Goal: Task Accomplishment & Management: Manage account settings

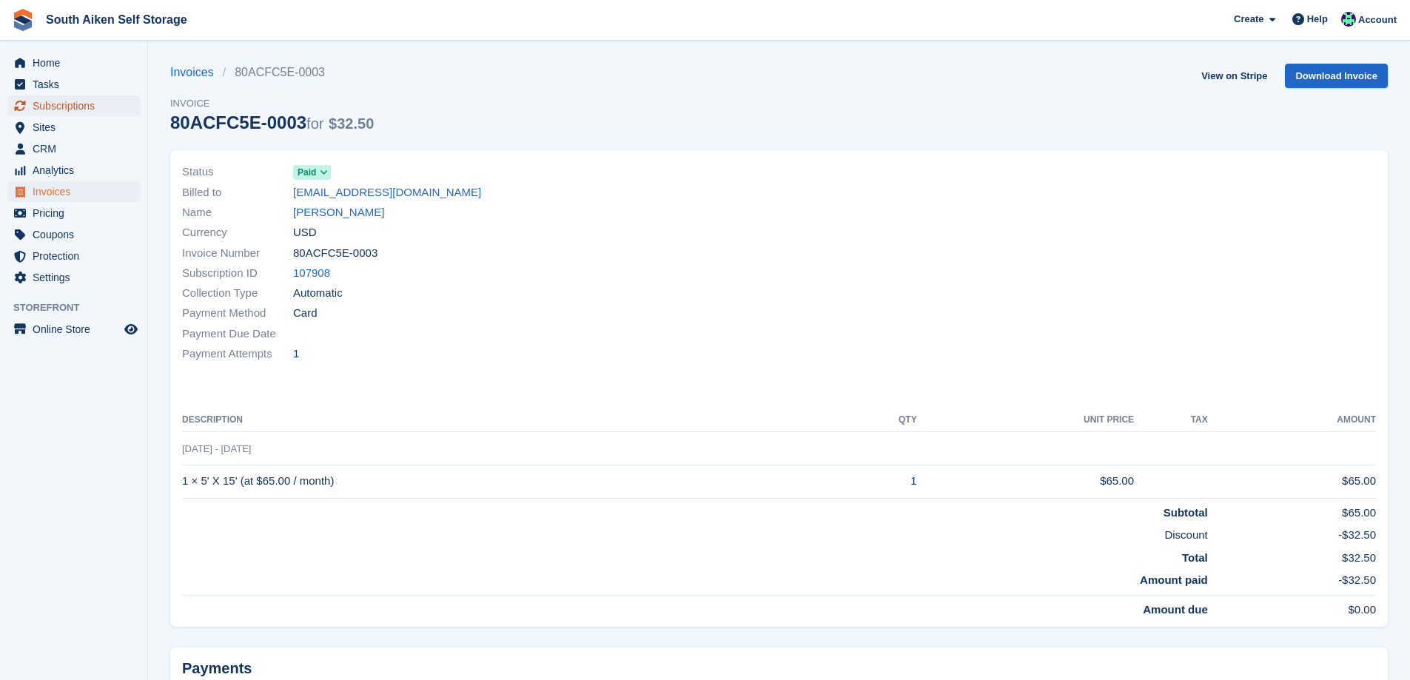
click at [71, 107] on span "Subscriptions" at bounding box center [77, 105] width 89 height 21
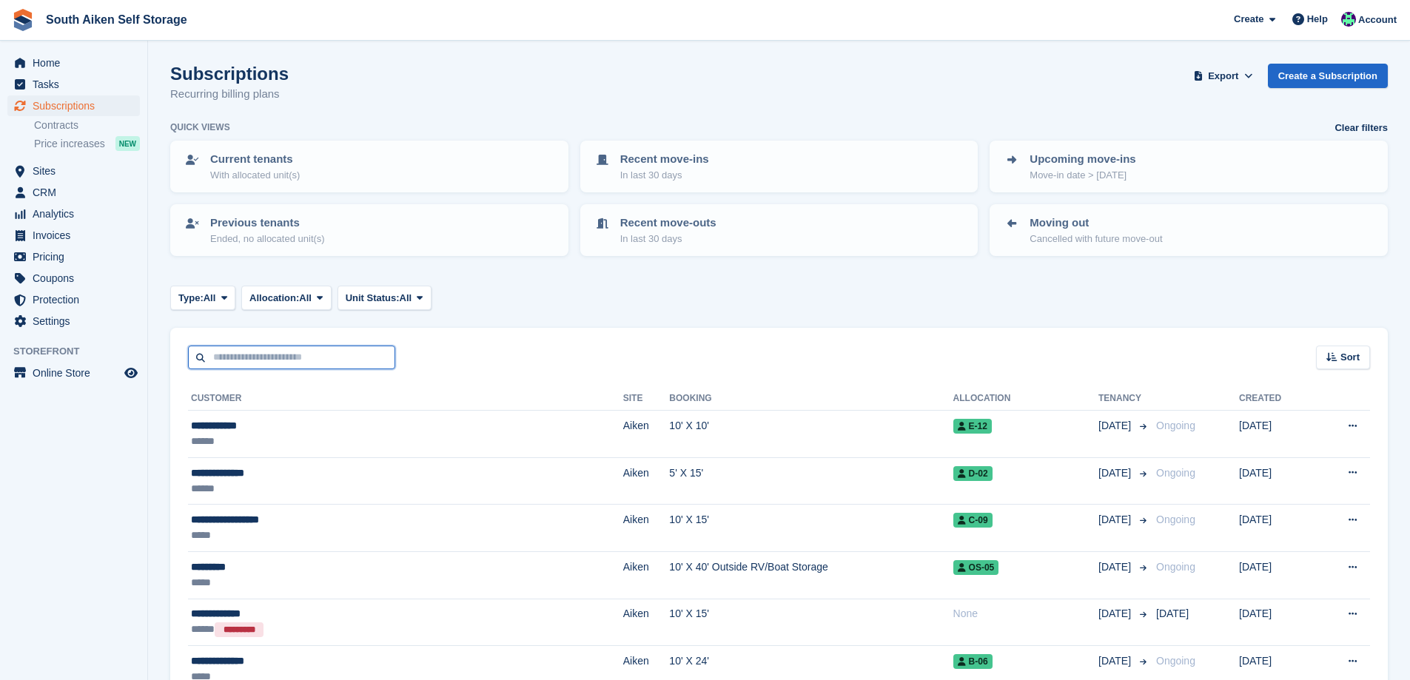
click at [309, 362] on input "text" at bounding box center [291, 358] width 207 height 24
type input "******"
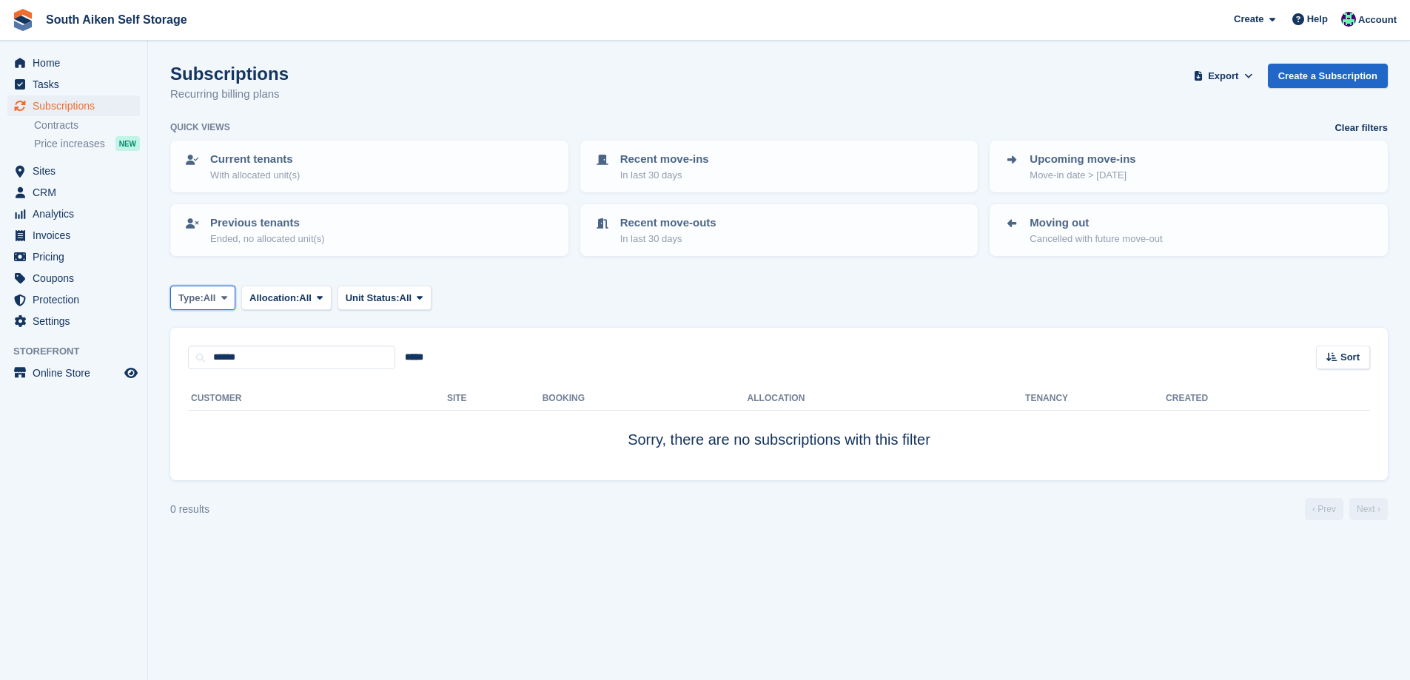
click at [224, 301] on icon at bounding box center [224, 298] width 6 height 10
click at [205, 388] on link "Previous" at bounding box center [241, 386] width 129 height 27
click at [316, 348] on input "******" at bounding box center [291, 358] width 207 height 24
type input "**********"
drag, startPoint x: 294, startPoint y: 356, endPoint x: 69, endPoint y: 341, distance: 226.2
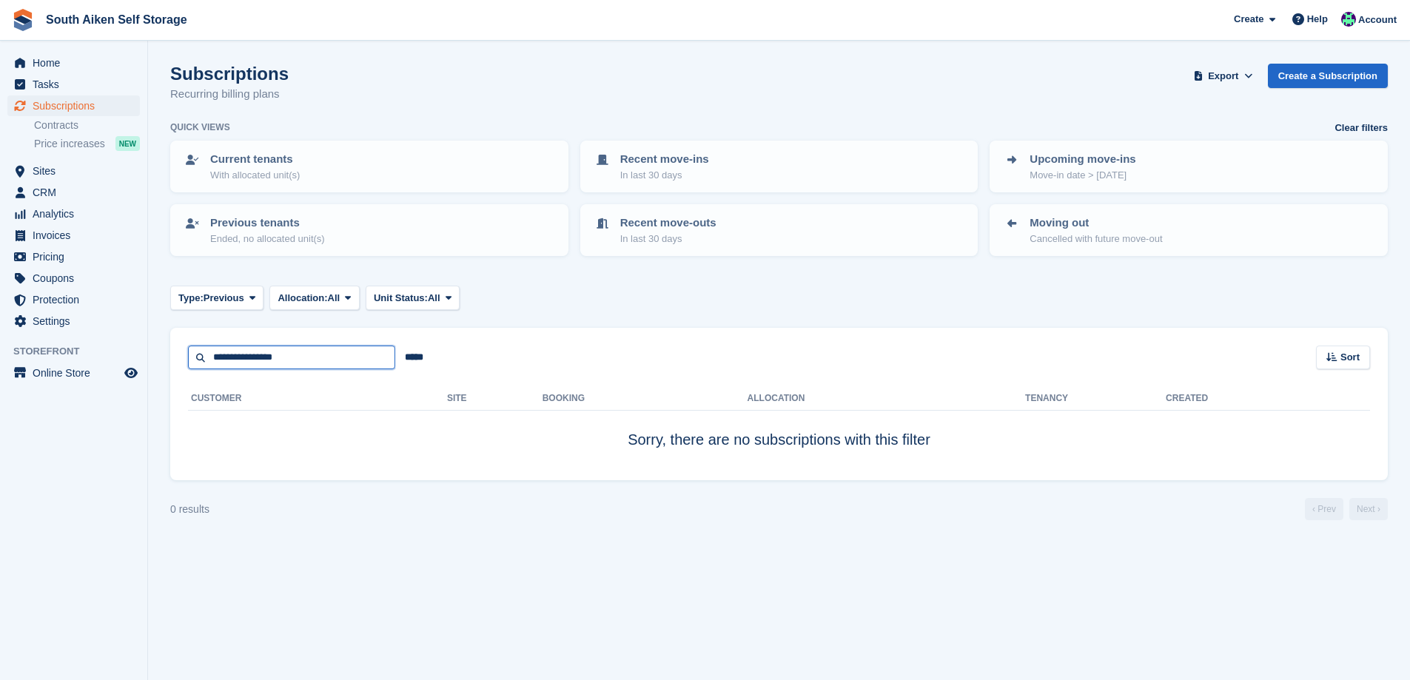
click at [69, 341] on div "Home Tasks Subscriptions Subscriptions Subscriptions Contracts Price increases …" at bounding box center [705, 340] width 1410 height 680
click at [411, 361] on input "*****" at bounding box center [414, 358] width 38 height 24
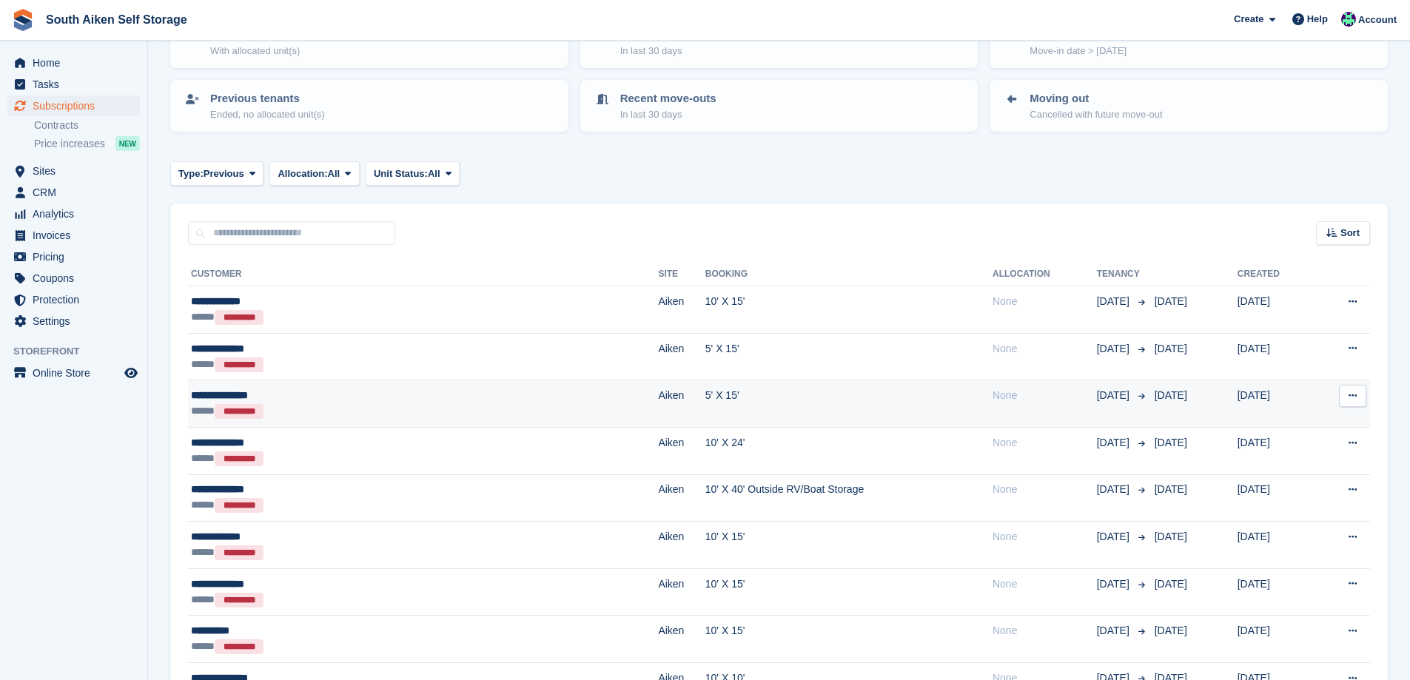
scroll to position [148, 0]
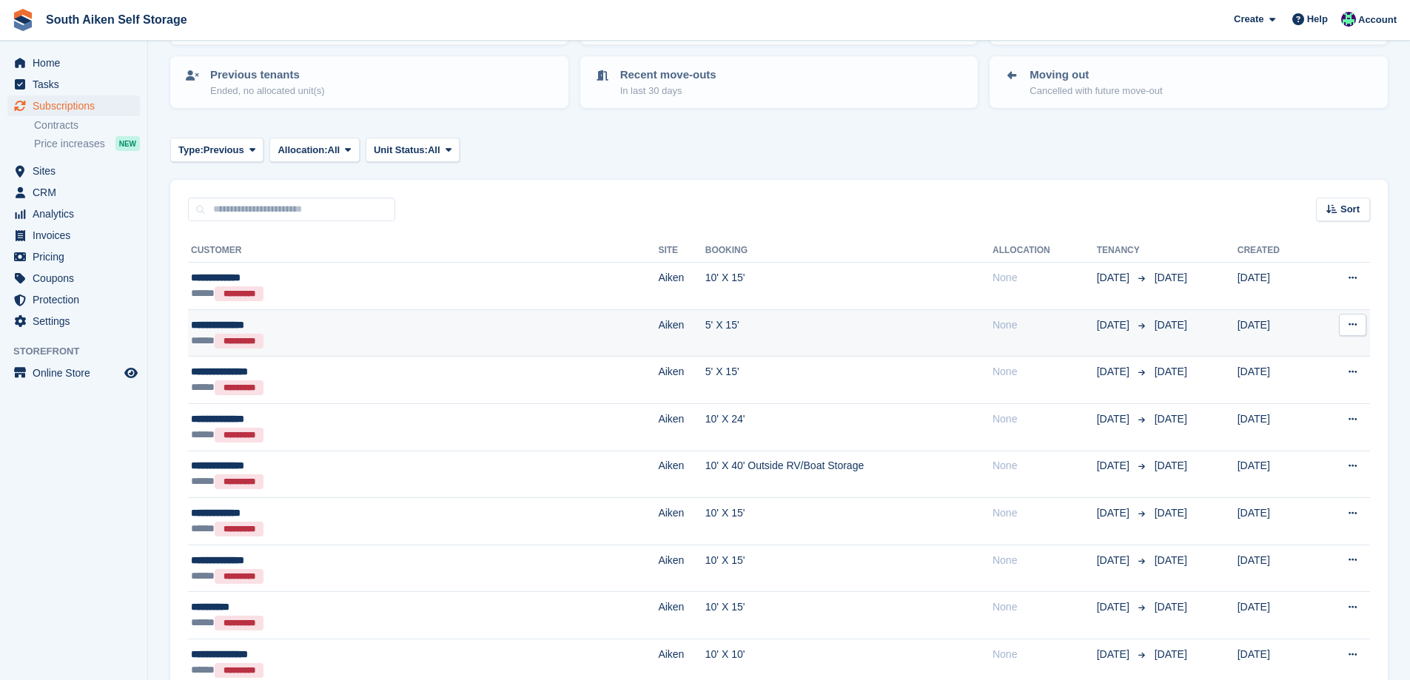
click at [238, 325] on div "**********" at bounding box center [319, 325] width 257 height 16
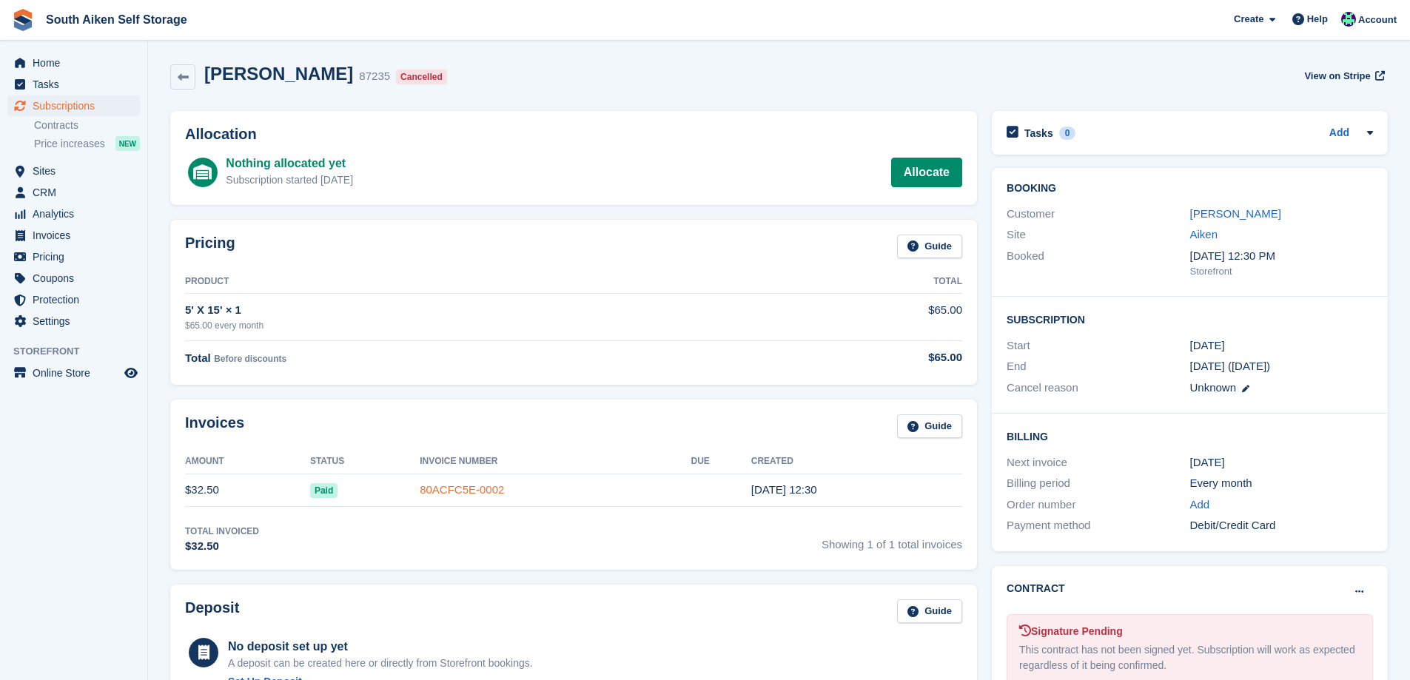
click at [461, 491] on link "80ACFC5E-0002" at bounding box center [462, 489] width 84 height 13
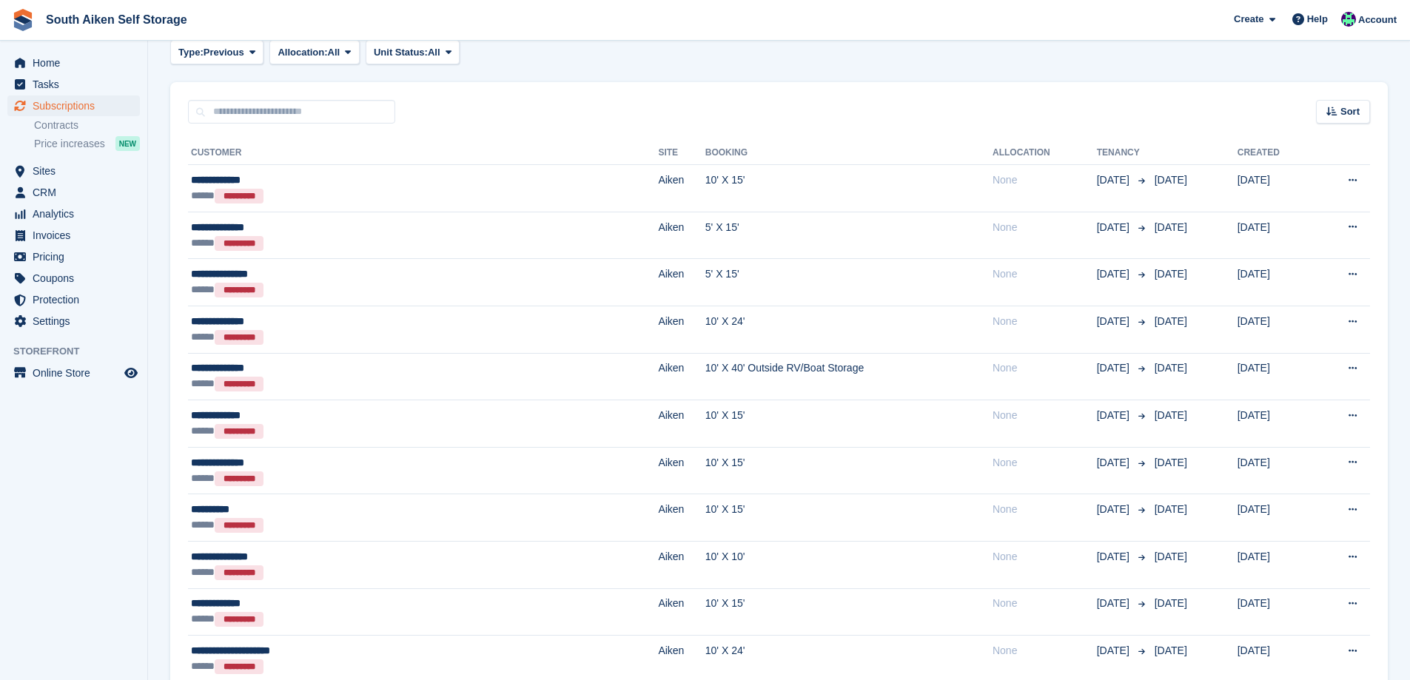
scroll to position [148, 0]
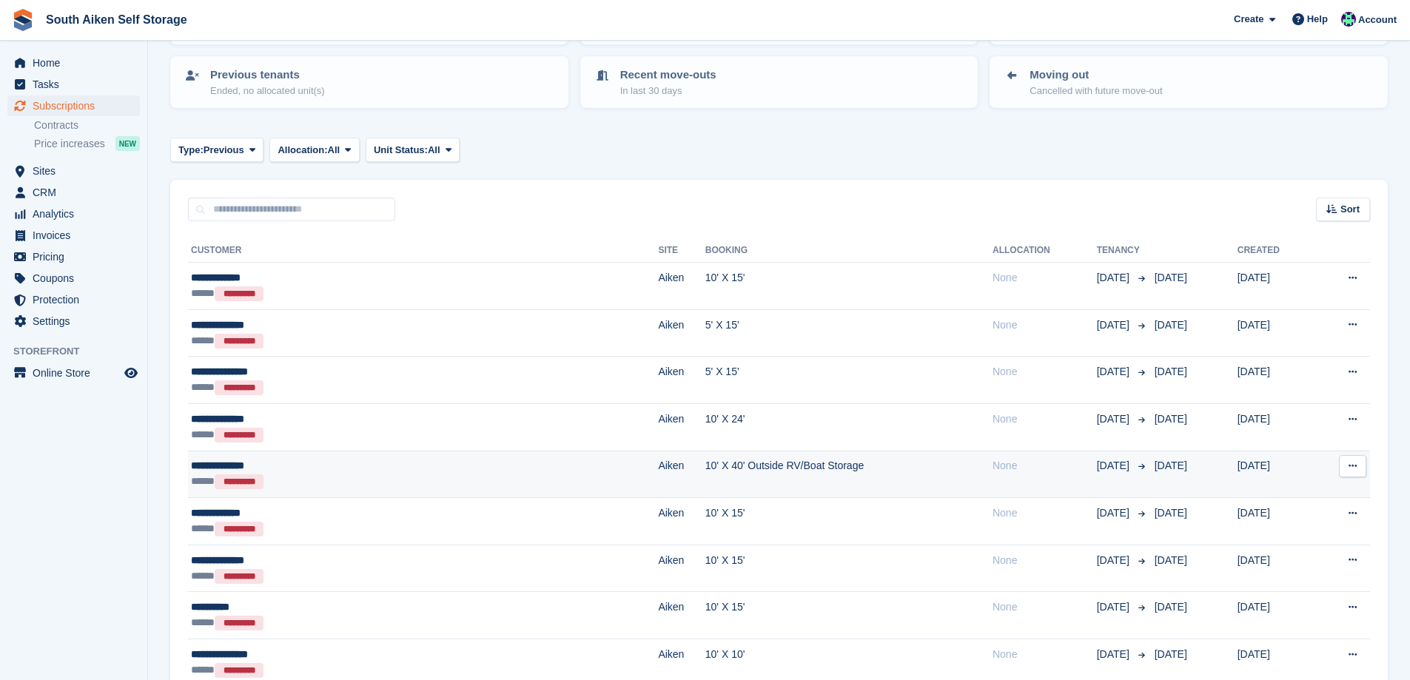
click at [232, 468] on div "**********" at bounding box center [319, 466] width 257 height 16
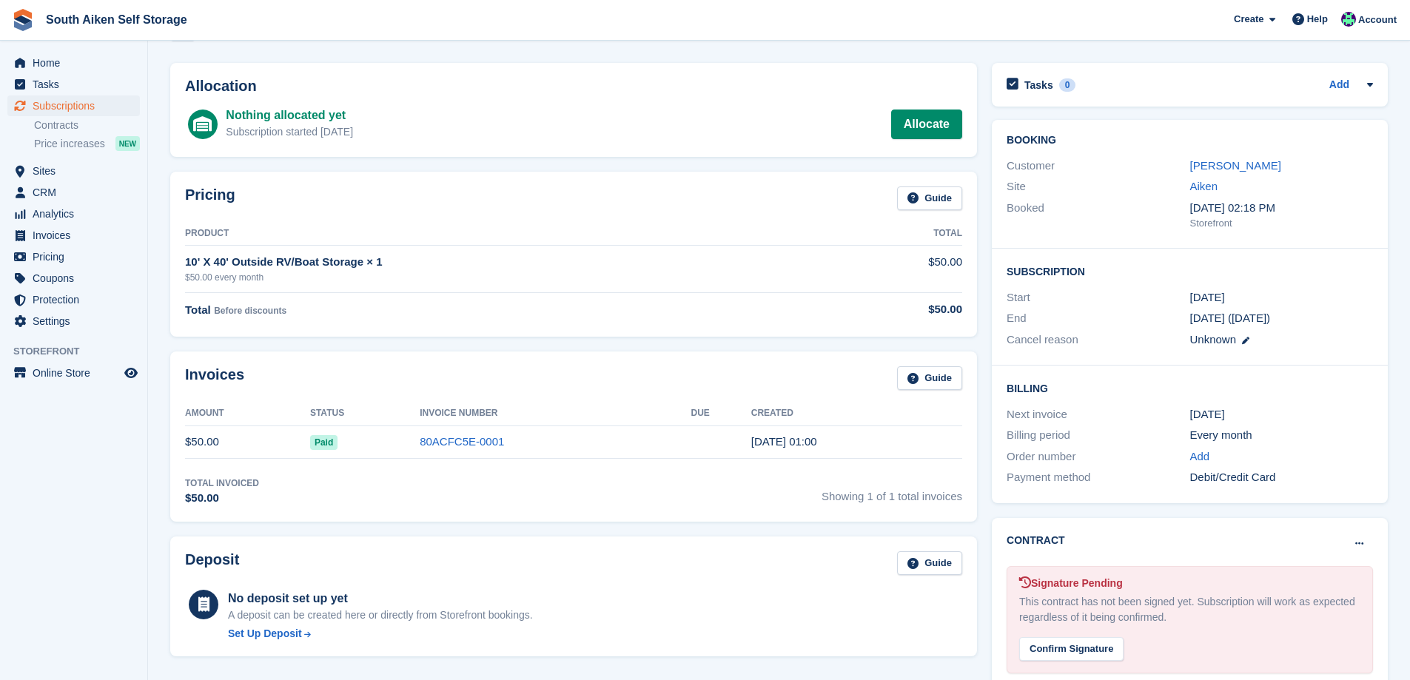
scroll to position [74, 0]
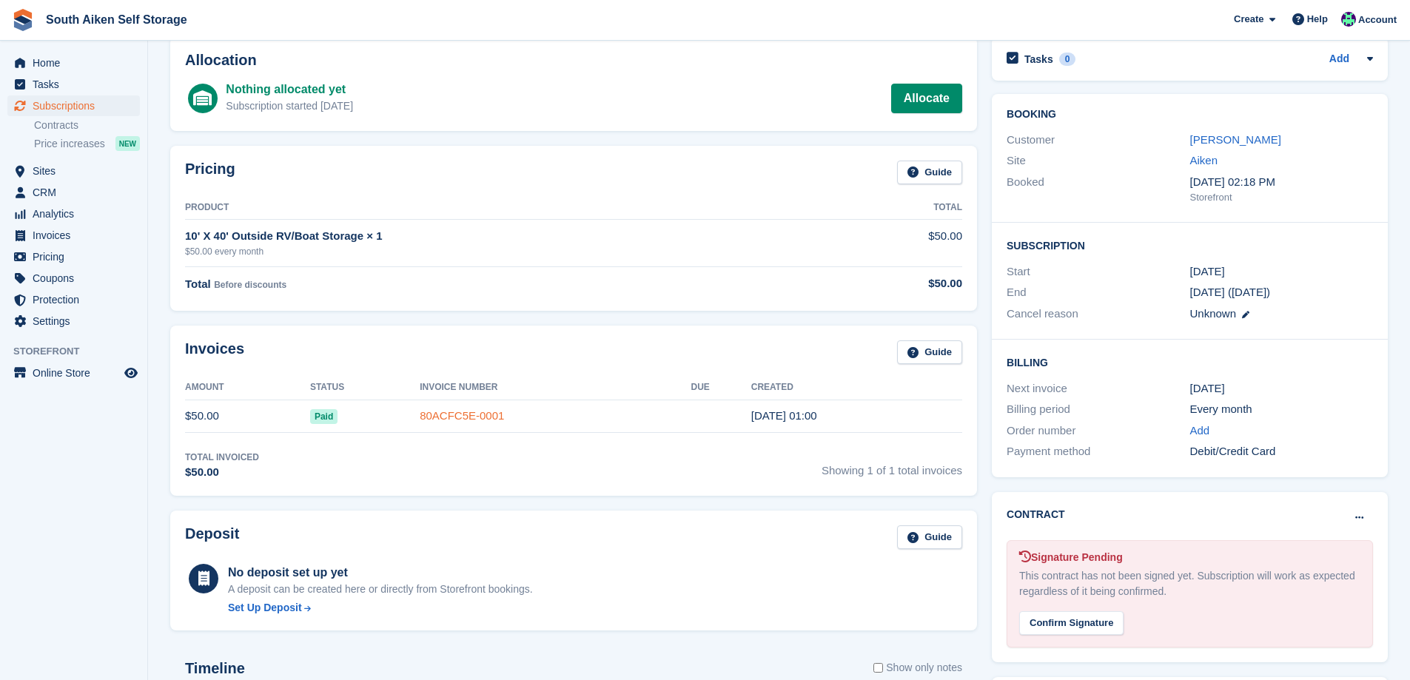
click at [482, 416] on link "80ACFC5E-0001" at bounding box center [462, 415] width 84 height 13
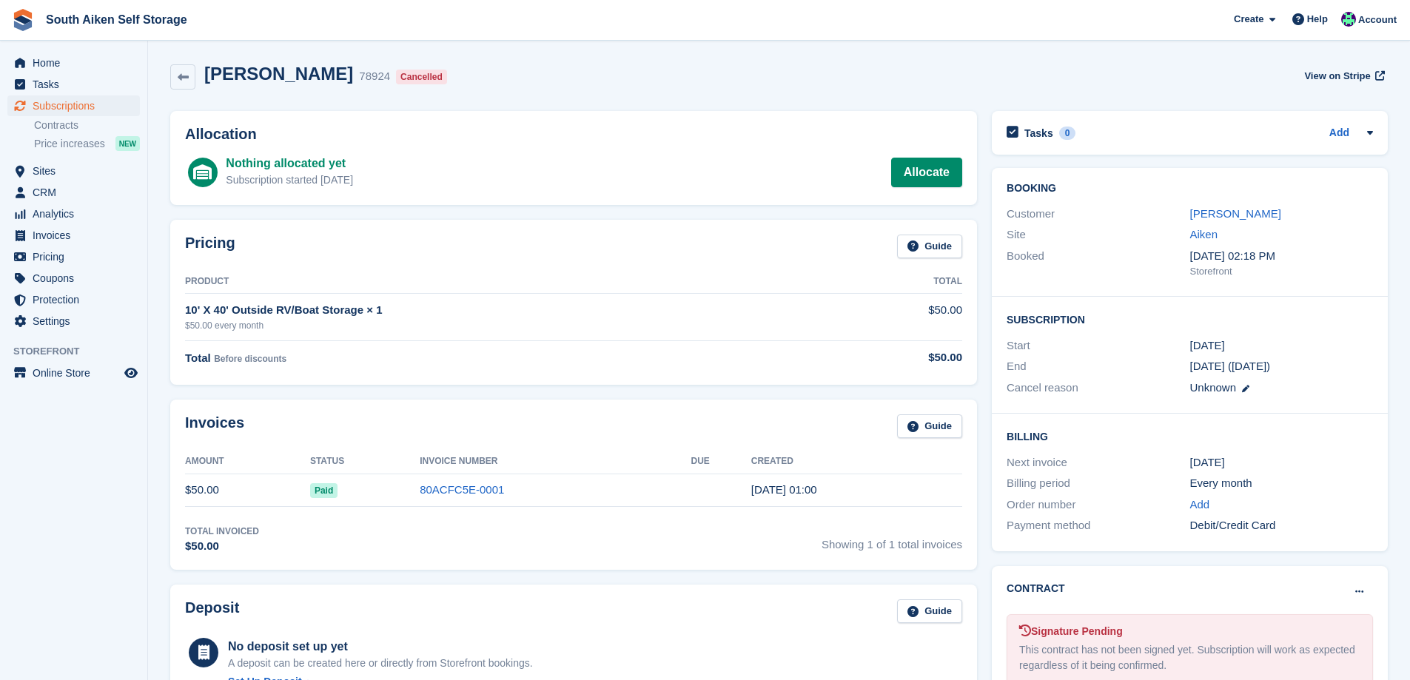
scroll to position [74, 0]
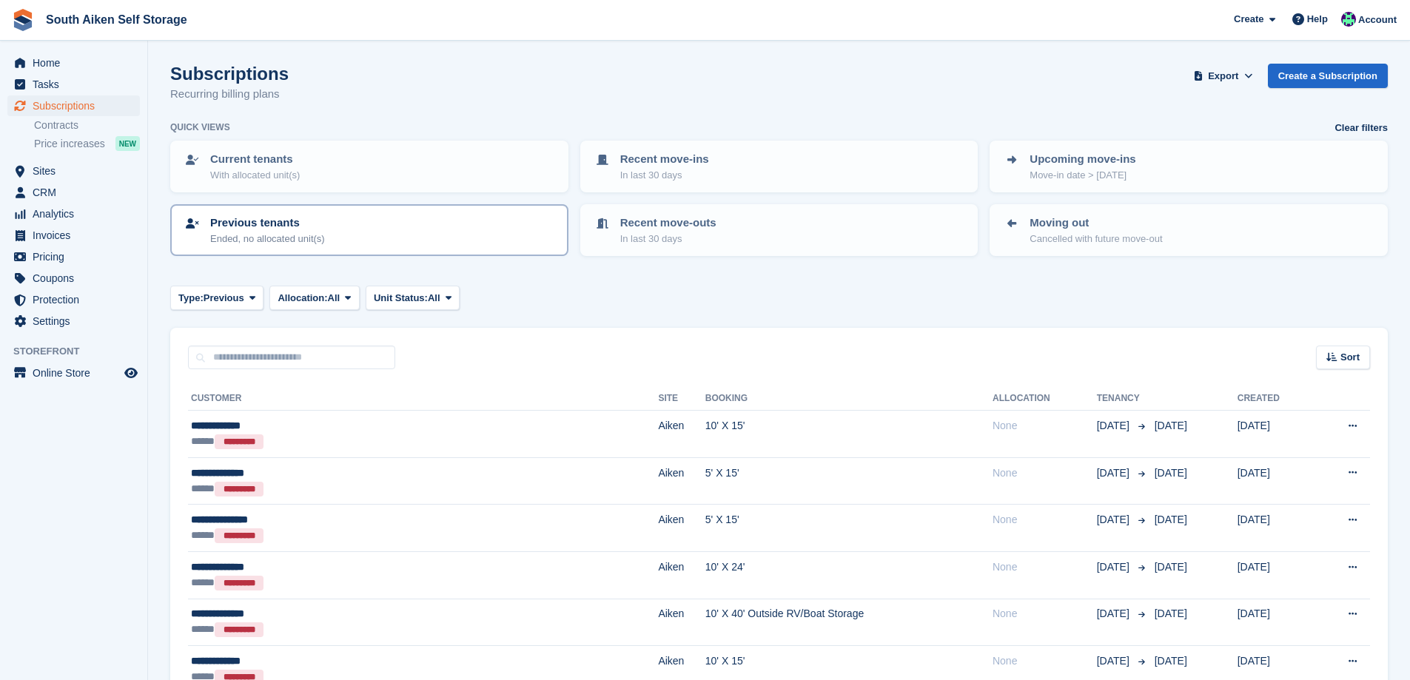
scroll to position [148, 0]
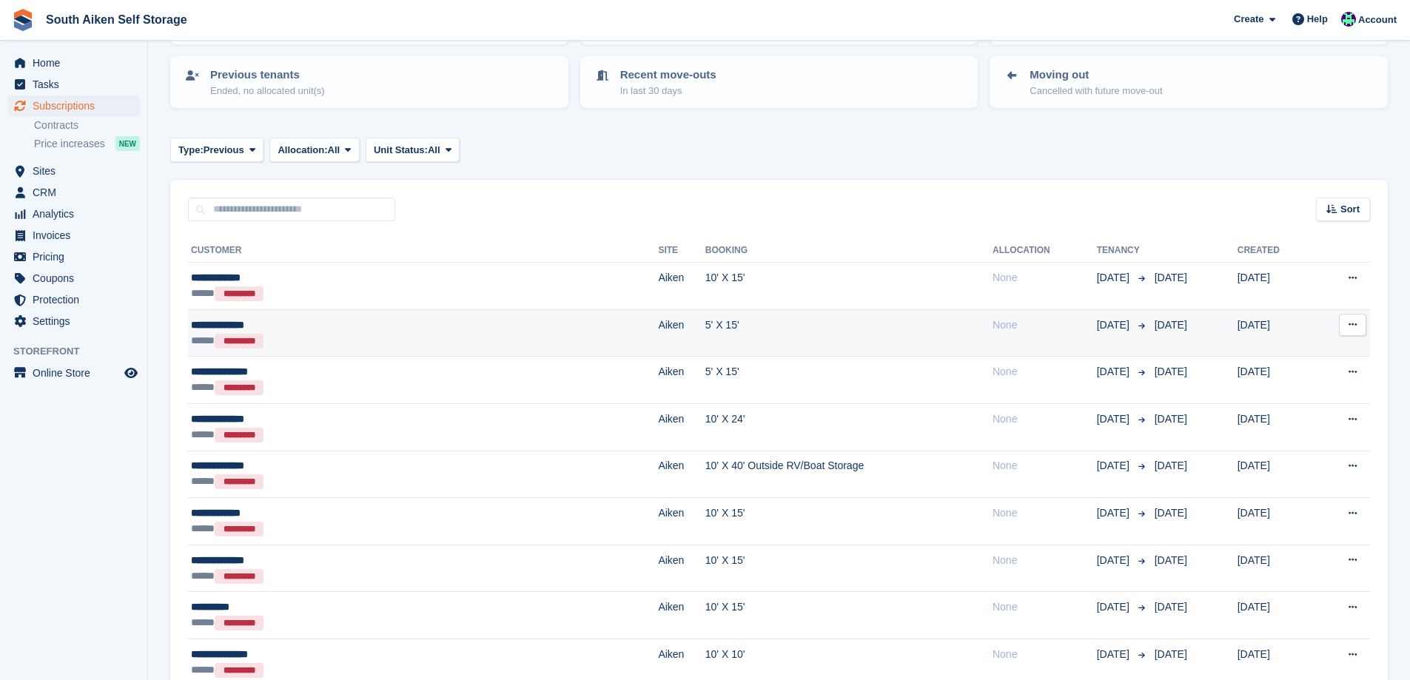
click at [705, 331] on td "5' X 15'" at bounding box center [848, 332] width 287 height 47
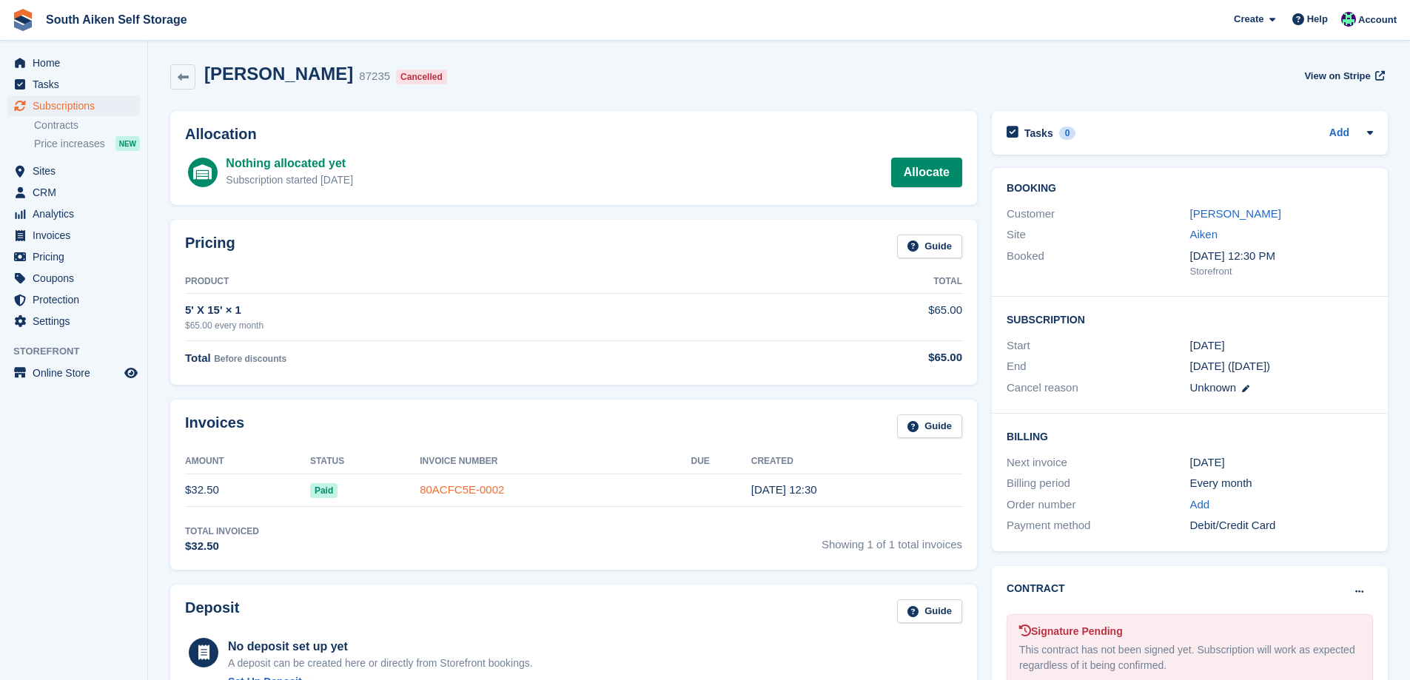
click at [465, 493] on link "80ACFC5E-0002" at bounding box center [462, 489] width 84 height 13
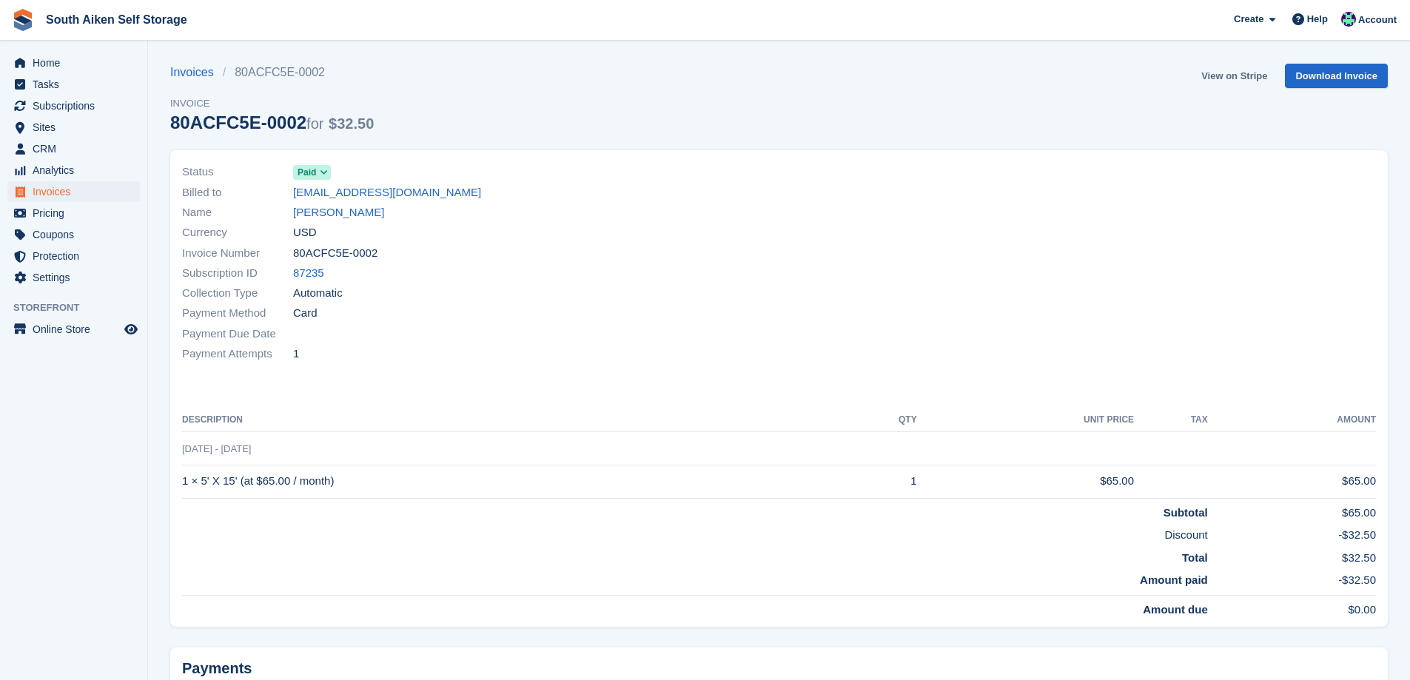
click at [1253, 74] on link "View on Stripe" at bounding box center [1234, 76] width 78 height 24
click at [74, 105] on span "Subscriptions" at bounding box center [77, 105] width 89 height 21
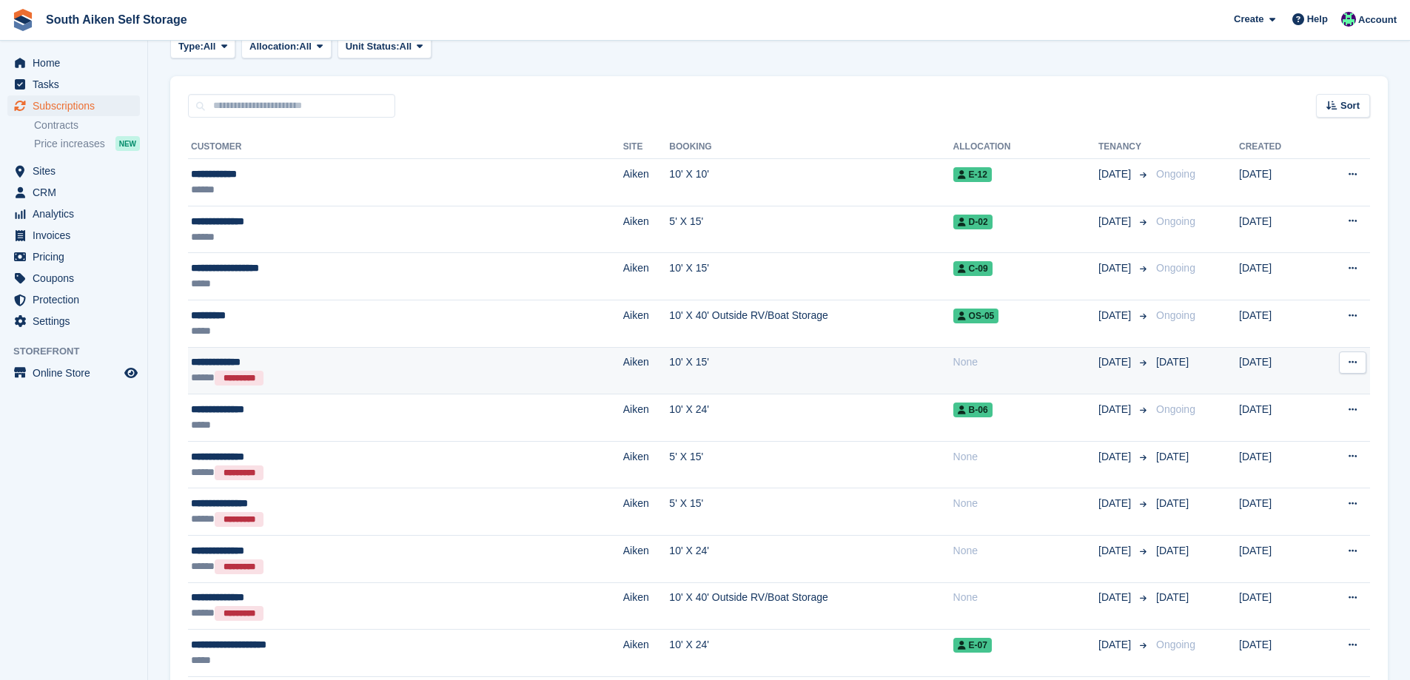
scroll to position [296, 0]
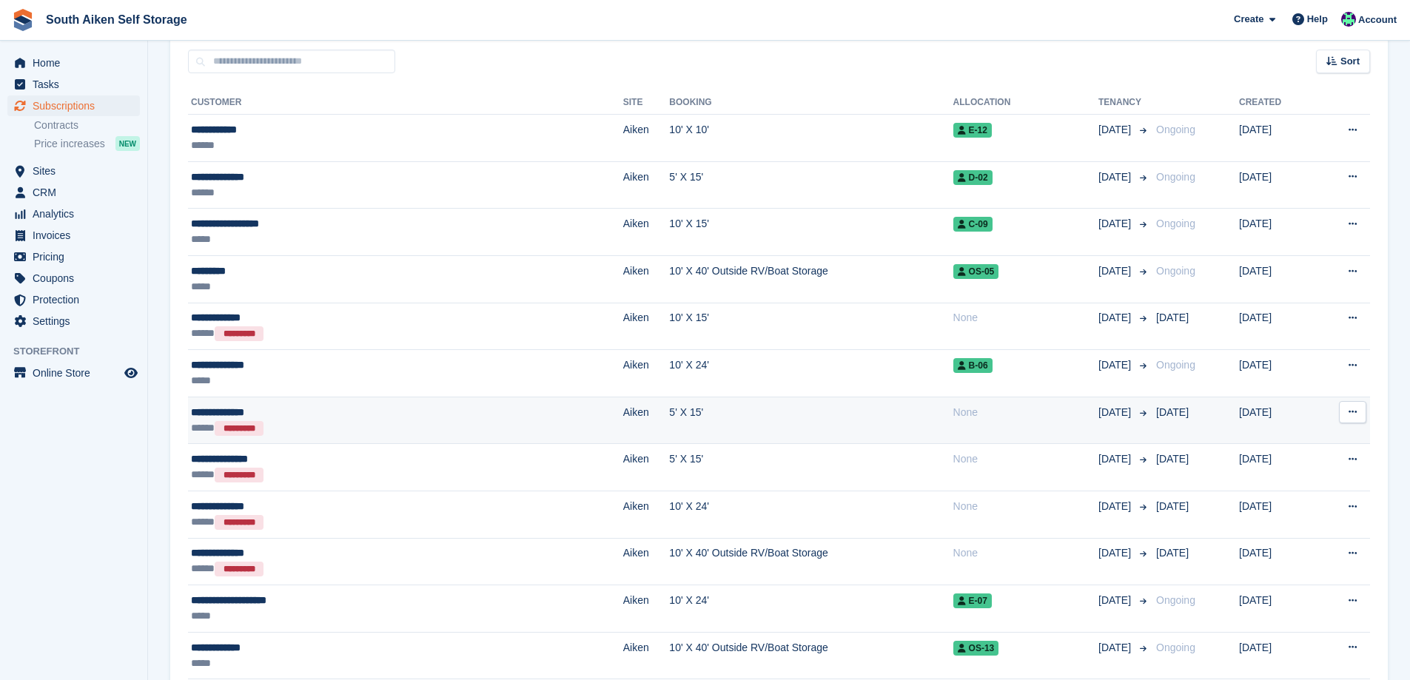
click at [302, 420] on div "***** *********" at bounding box center [311, 428] width 240 height 16
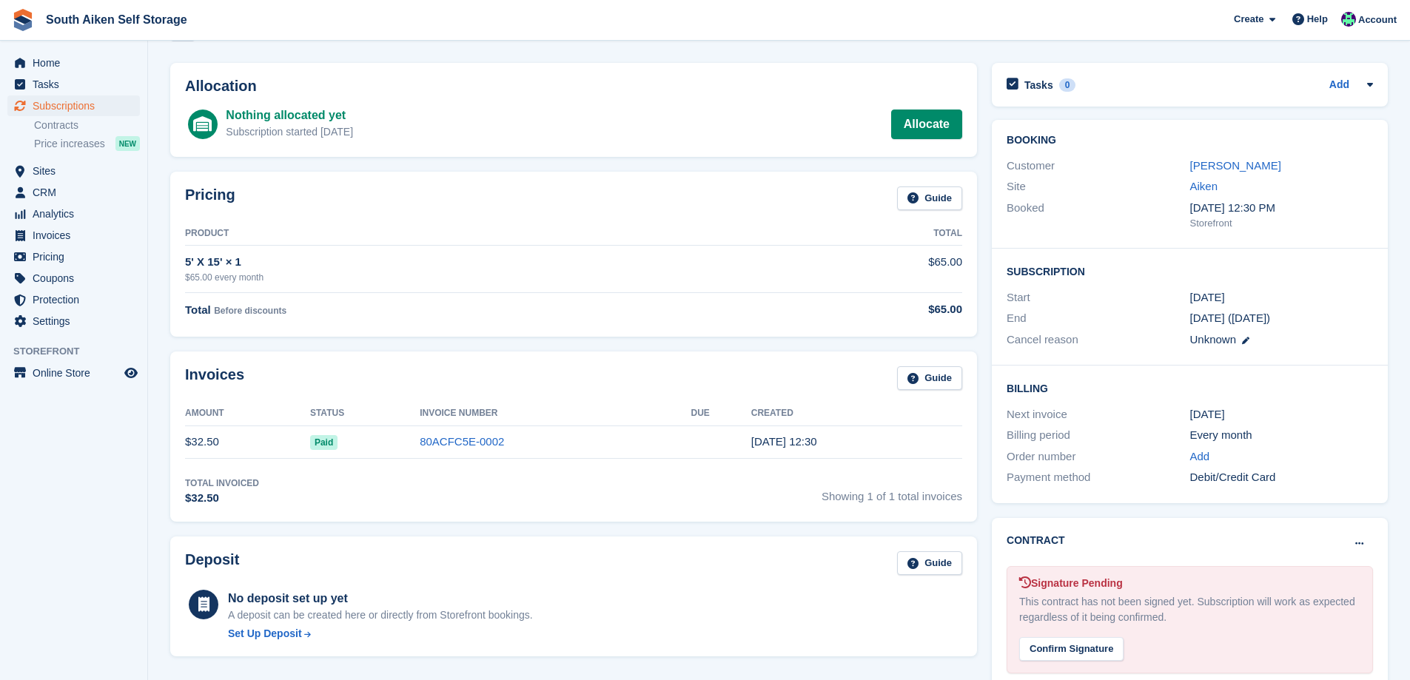
scroll to position [74, 0]
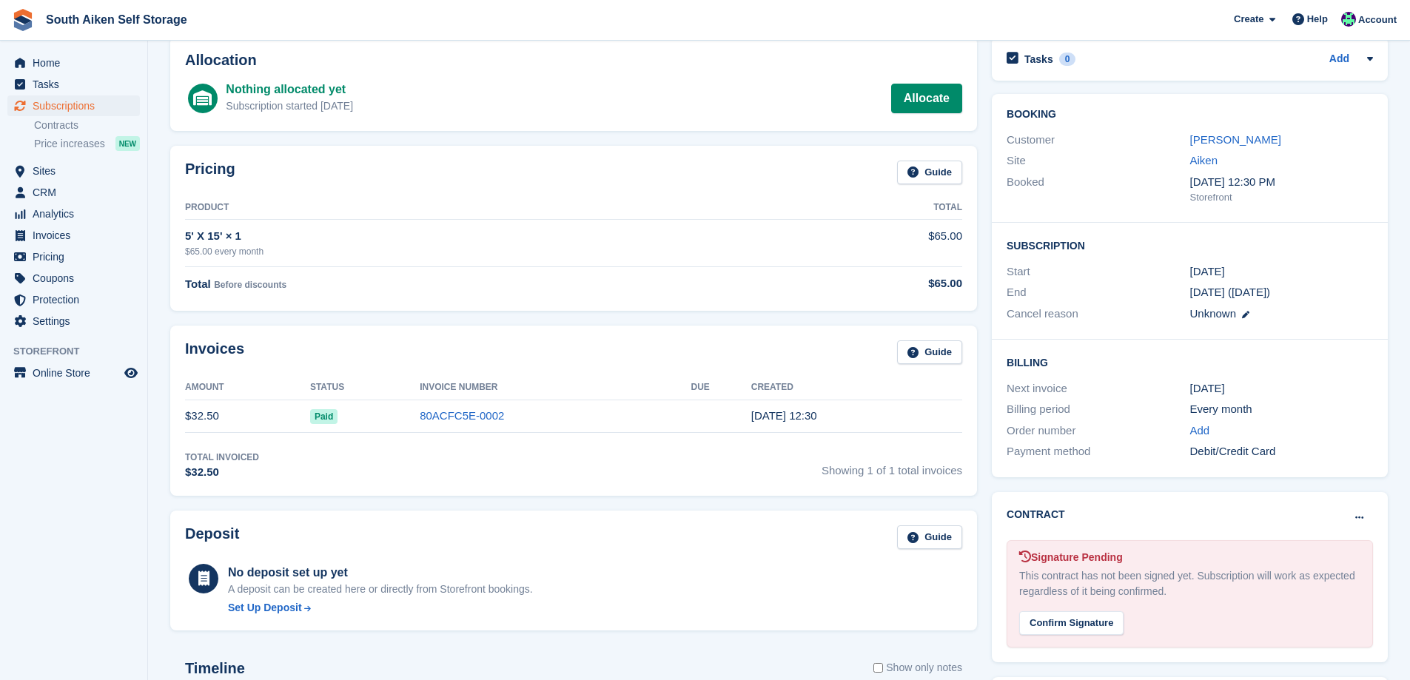
drag, startPoint x: 755, startPoint y: 54, endPoint x: 783, endPoint y: 52, distance: 27.5
click at [766, 53] on h2 "Allocation" at bounding box center [573, 60] width 777 height 17
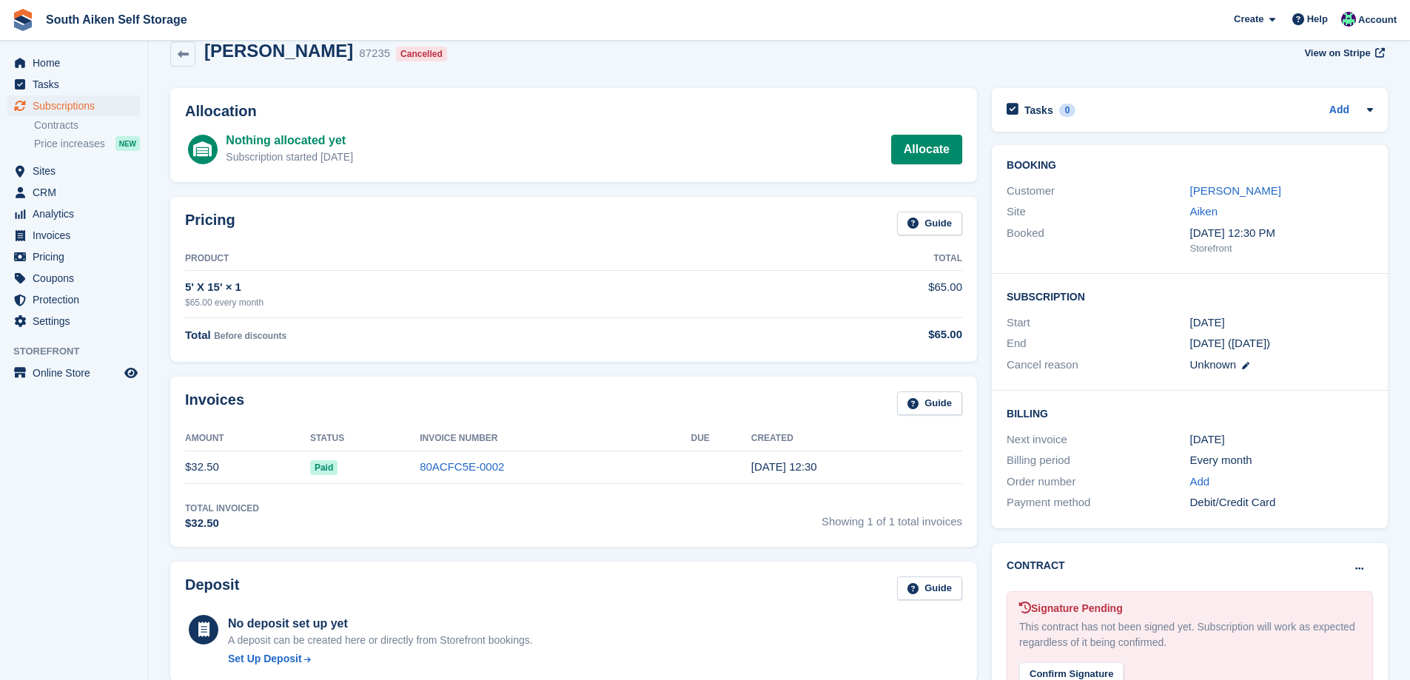
scroll to position [0, 0]
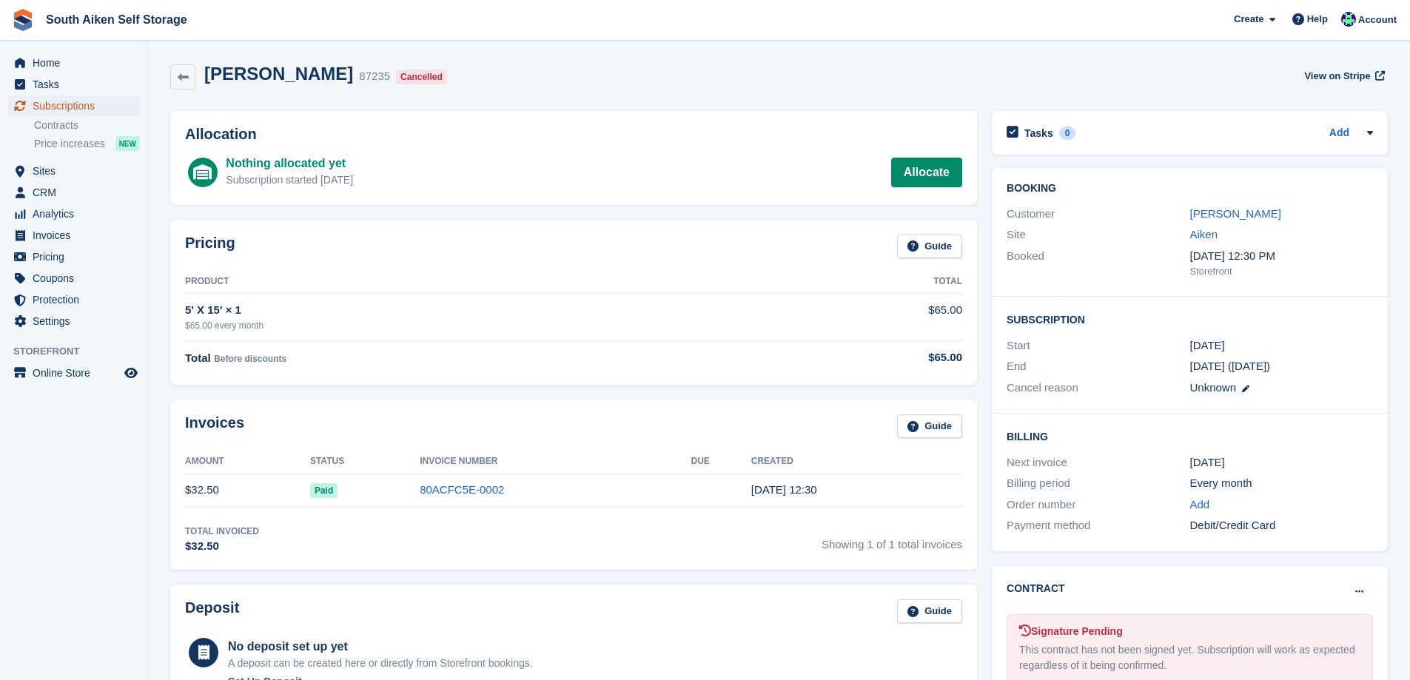
click at [75, 101] on span "Subscriptions" at bounding box center [77, 105] width 89 height 21
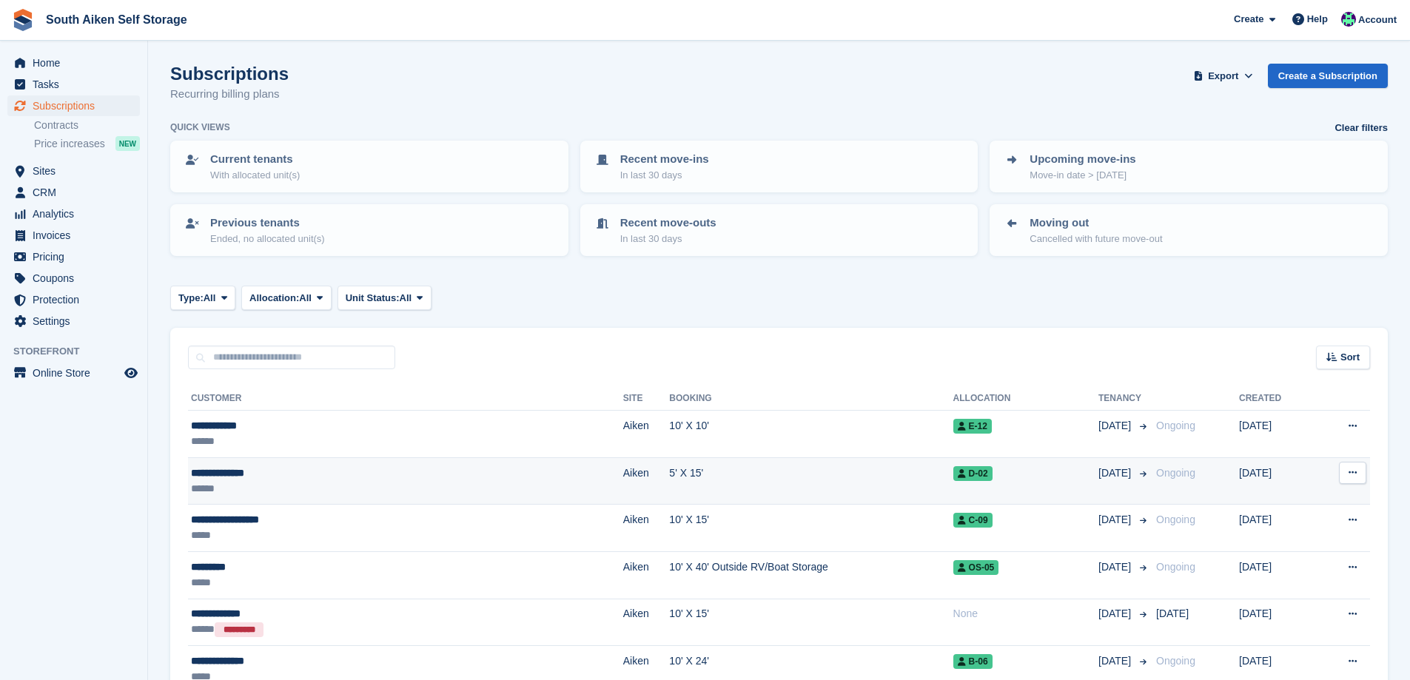
scroll to position [74, 0]
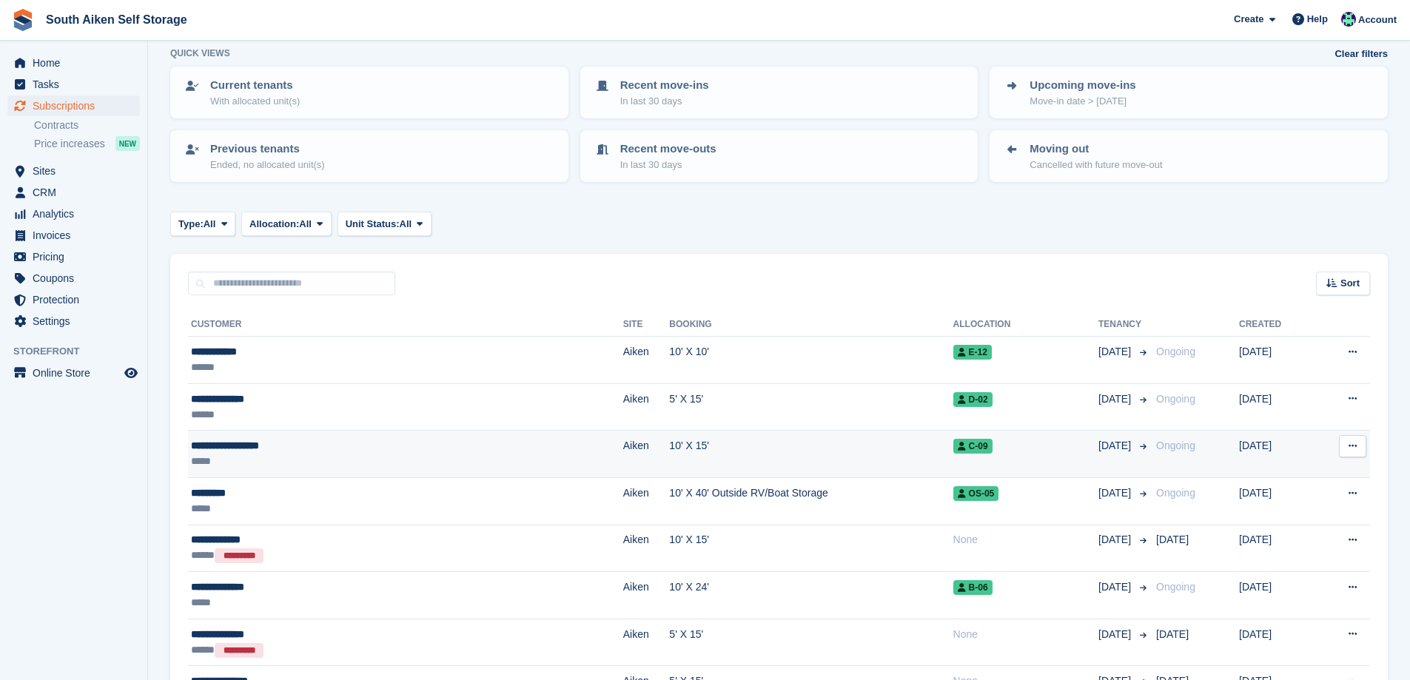
click at [669, 458] on td "10' X 15'" at bounding box center [810, 454] width 283 height 47
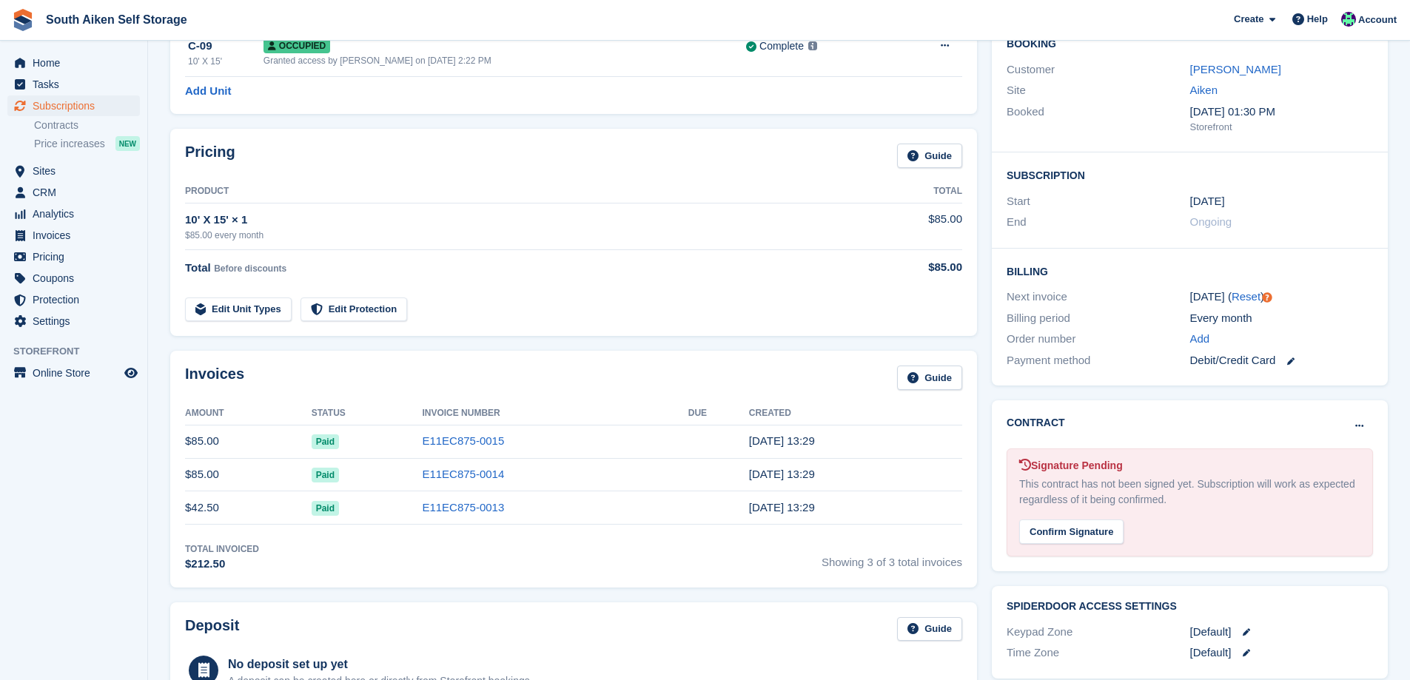
scroll to position [148, 0]
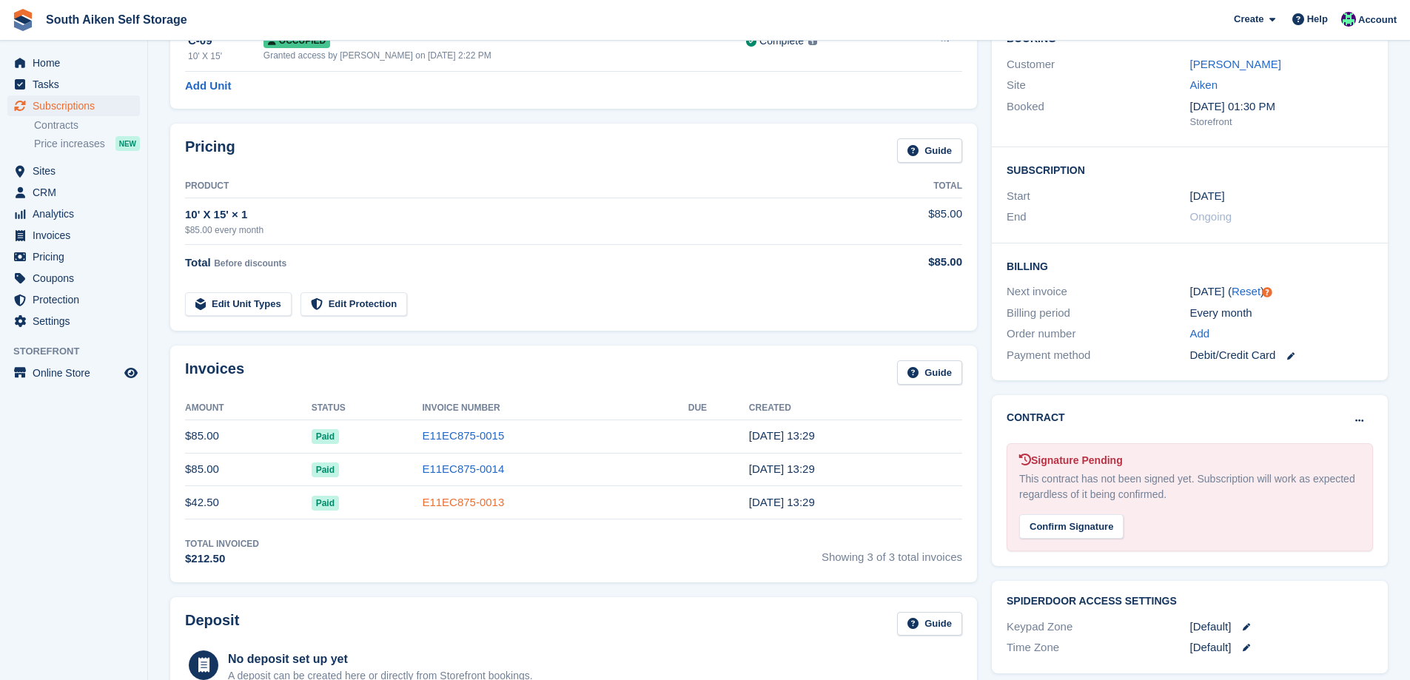
click at [456, 499] on link "E11EC875-0013" at bounding box center [463, 502] width 82 height 13
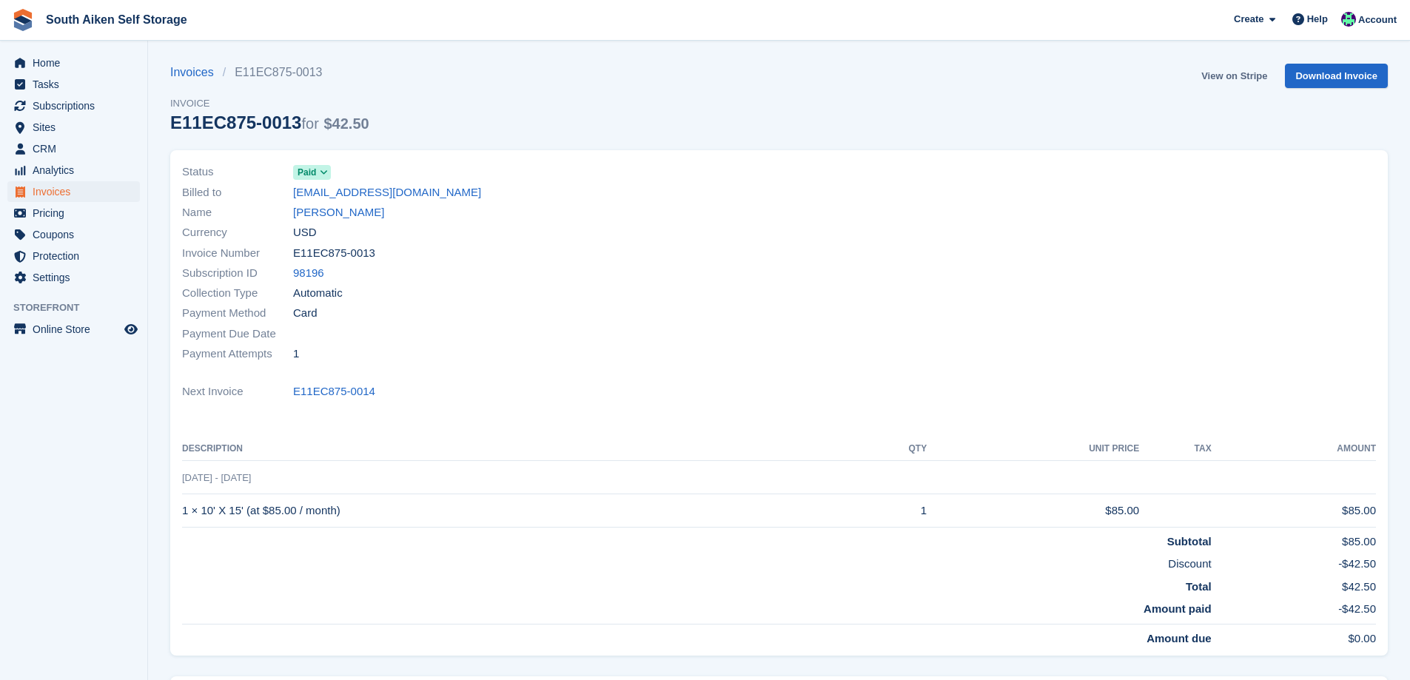
click at [1237, 77] on link "View on Stripe" at bounding box center [1234, 76] width 78 height 24
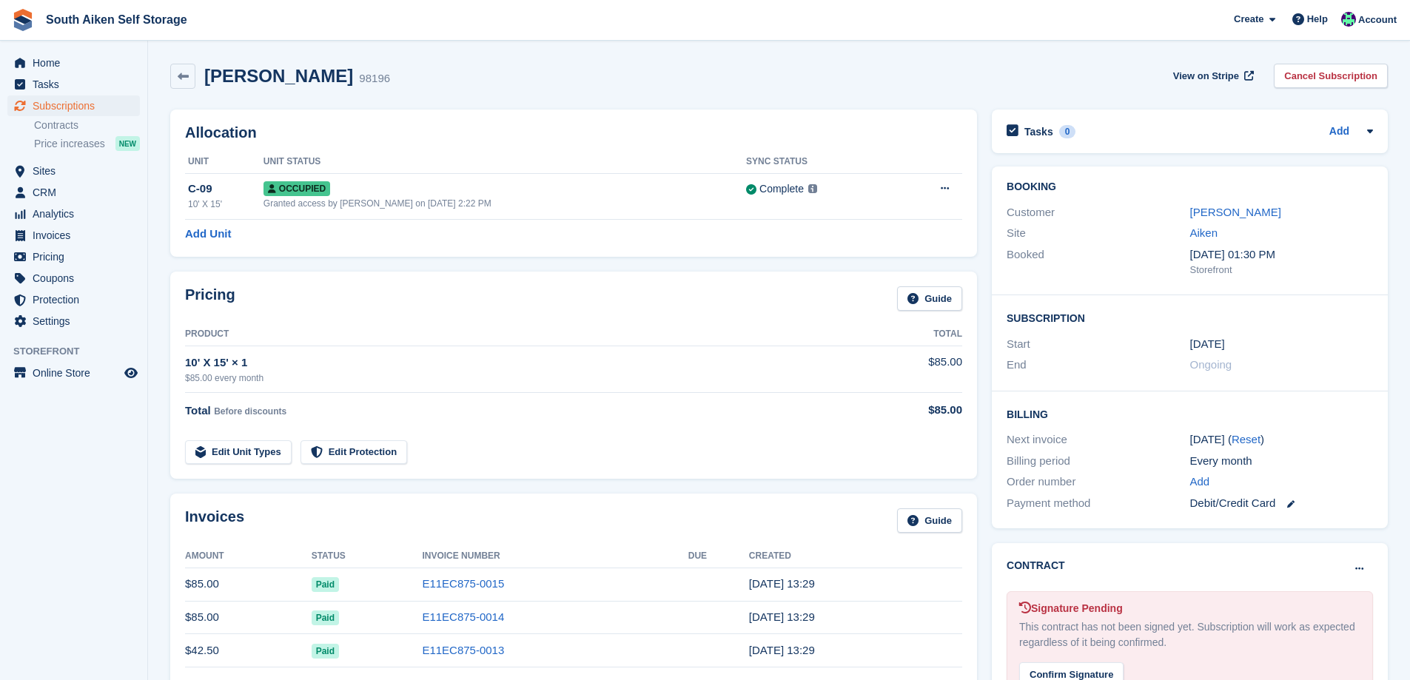
scroll to position [148, 0]
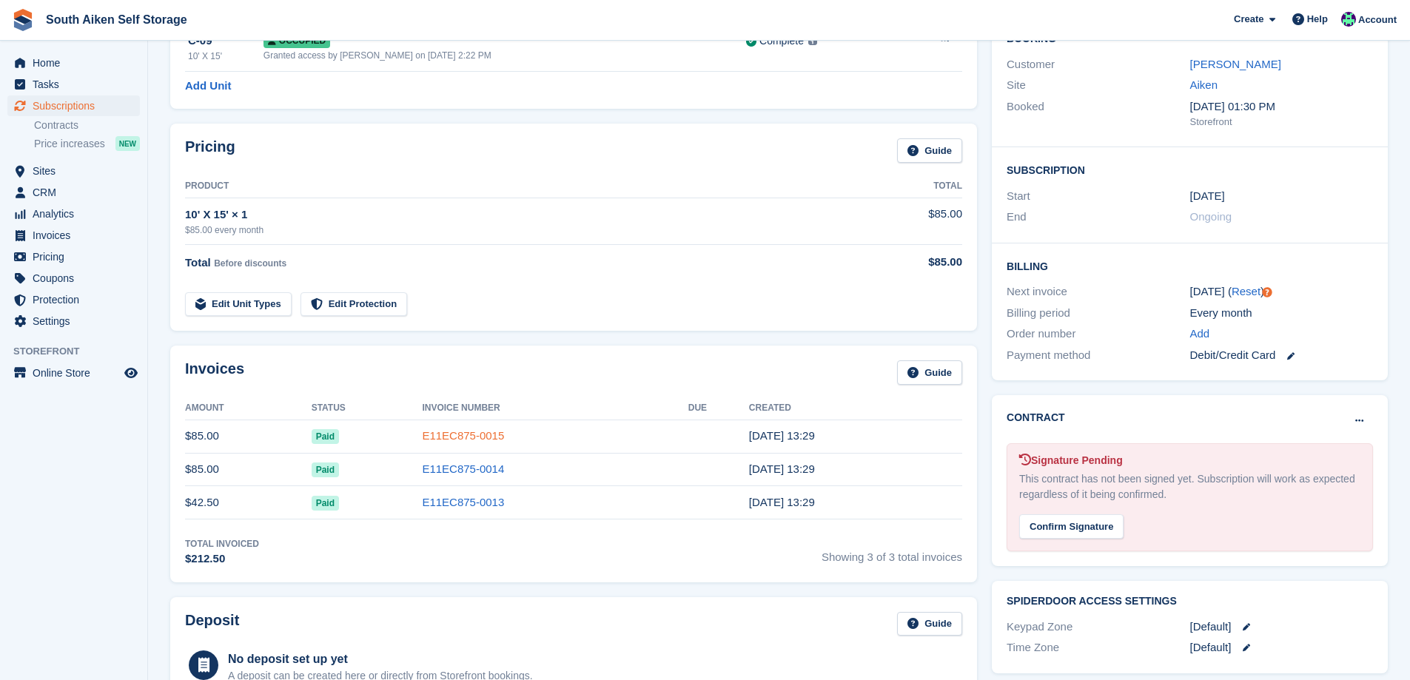
click at [473, 436] on link "E11EC875-0015" at bounding box center [463, 435] width 82 height 13
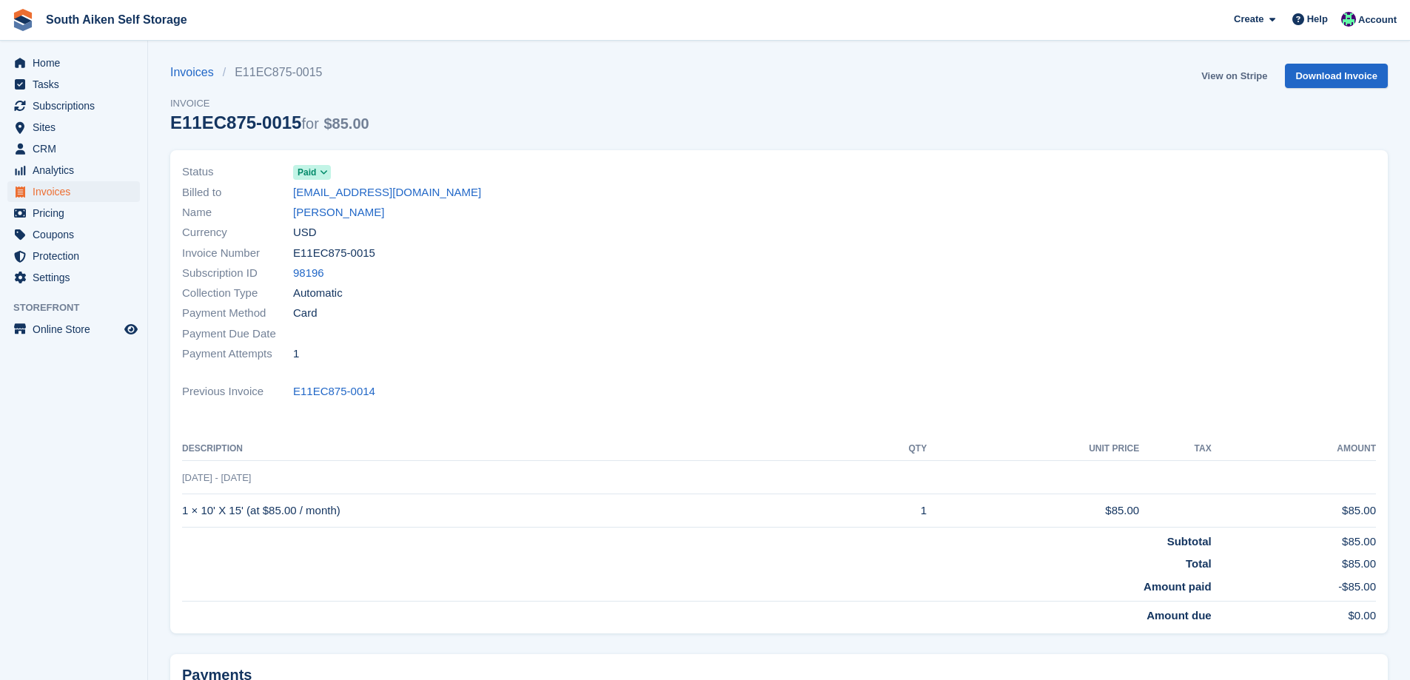
click at [1245, 76] on link "View on Stripe" at bounding box center [1234, 76] width 78 height 24
click at [1327, 72] on link "Download Invoice" at bounding box center [1336, 76] width 103 height 24
click at [67, 107] on span "Subscriptions" at bounding box center [77, 105] width 89 height 21
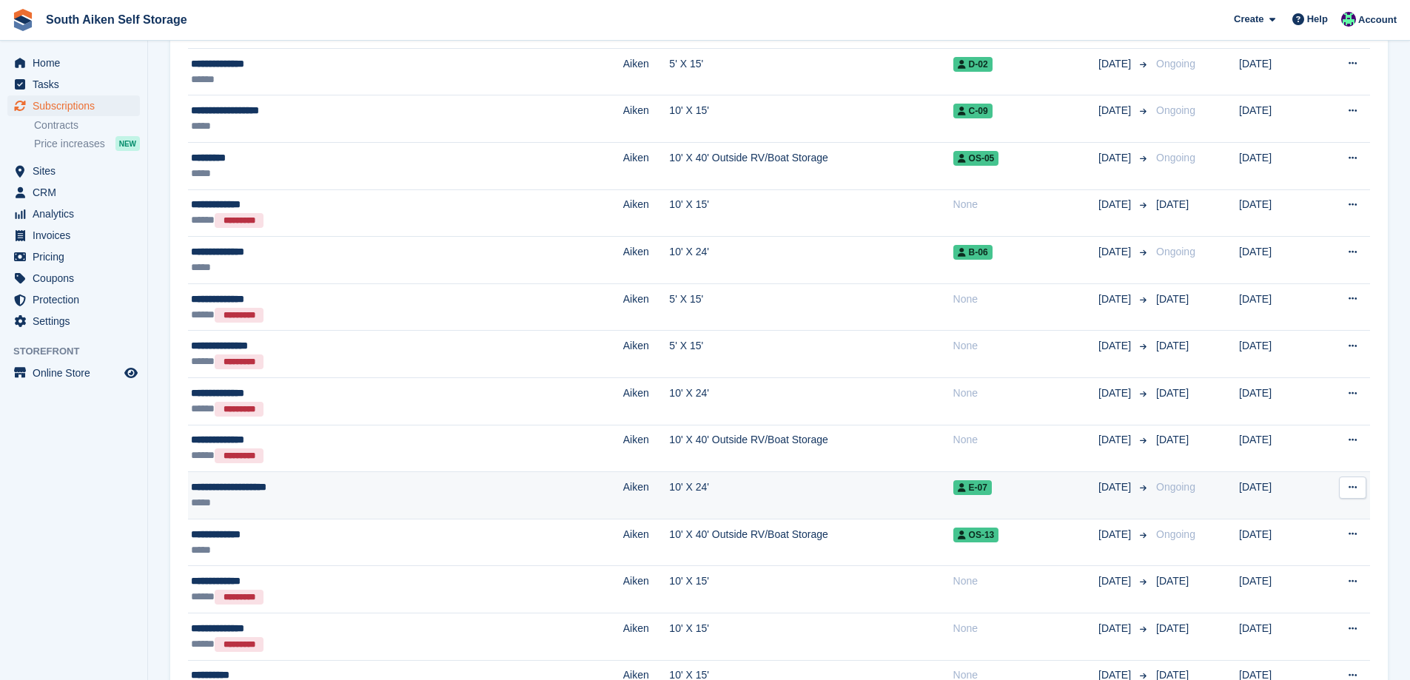
scroll to position [444, 0]
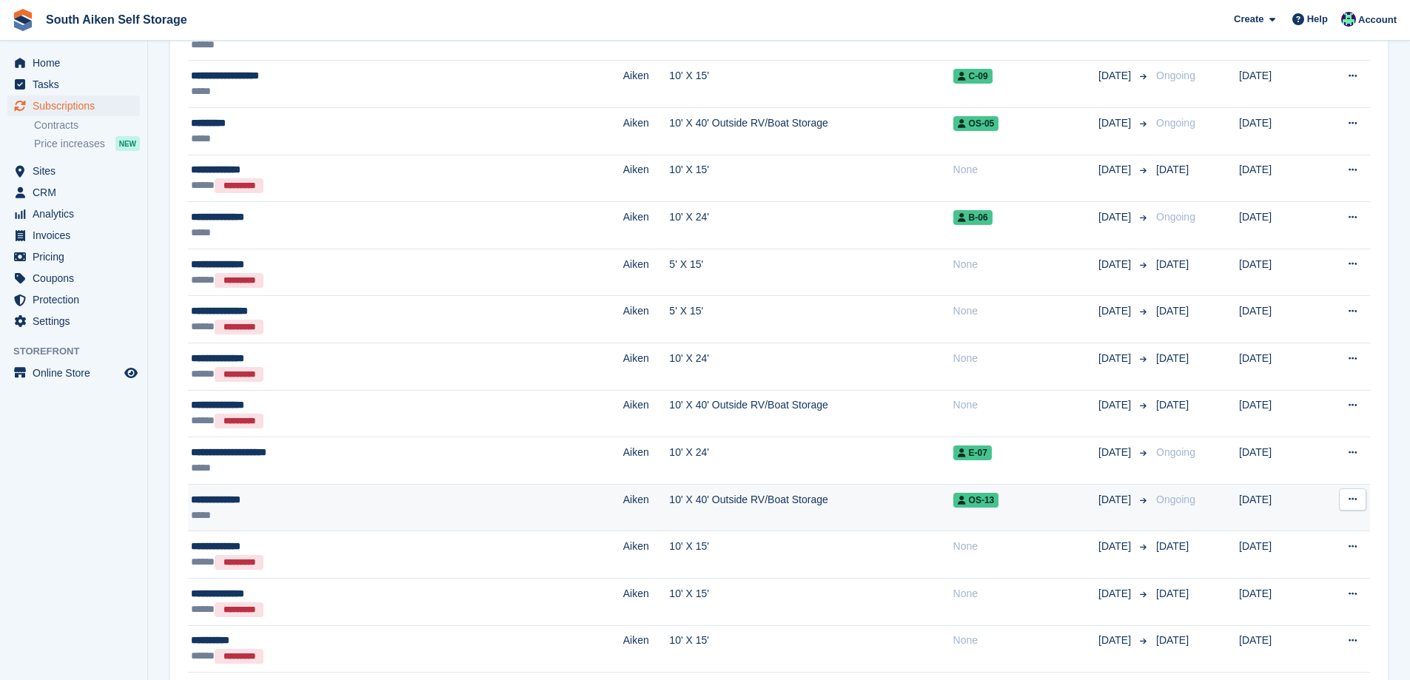
click at [623, 514] on td "Aiken" at bounding box center [646, 507] width 47 height 47
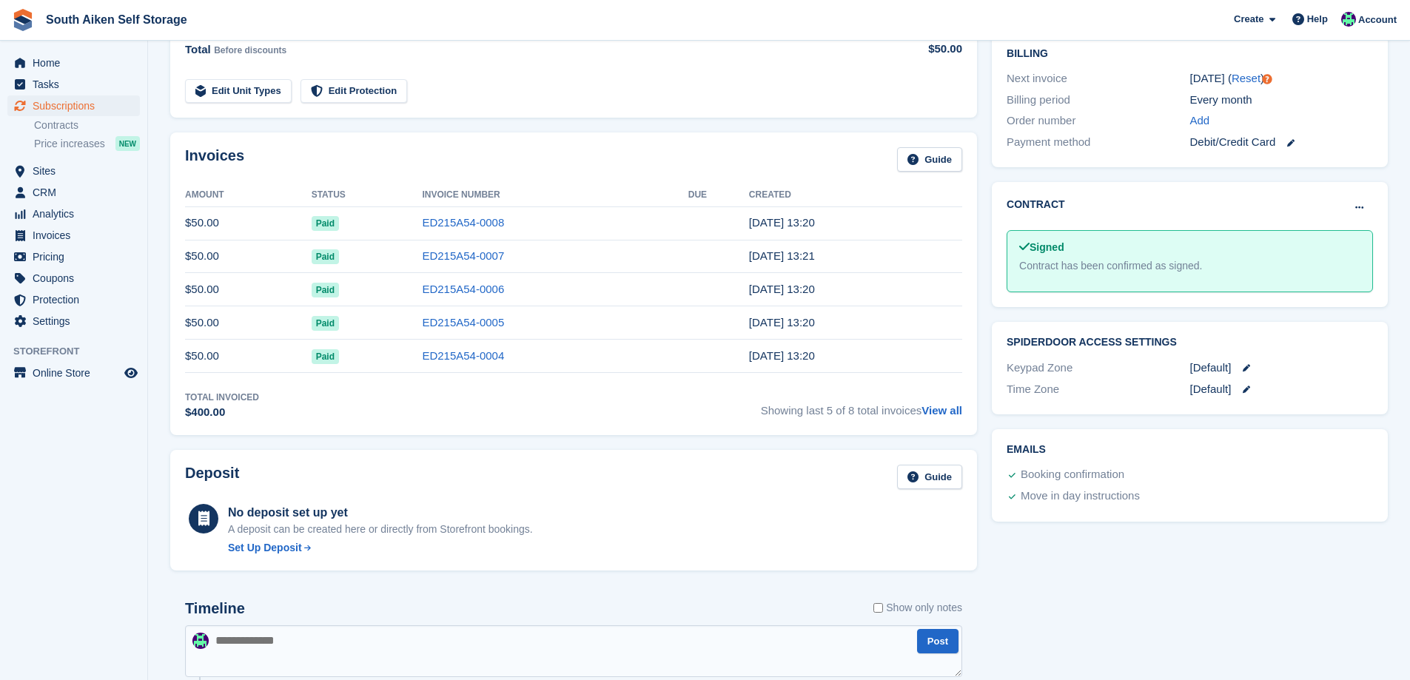
scroll to position [370, 0]
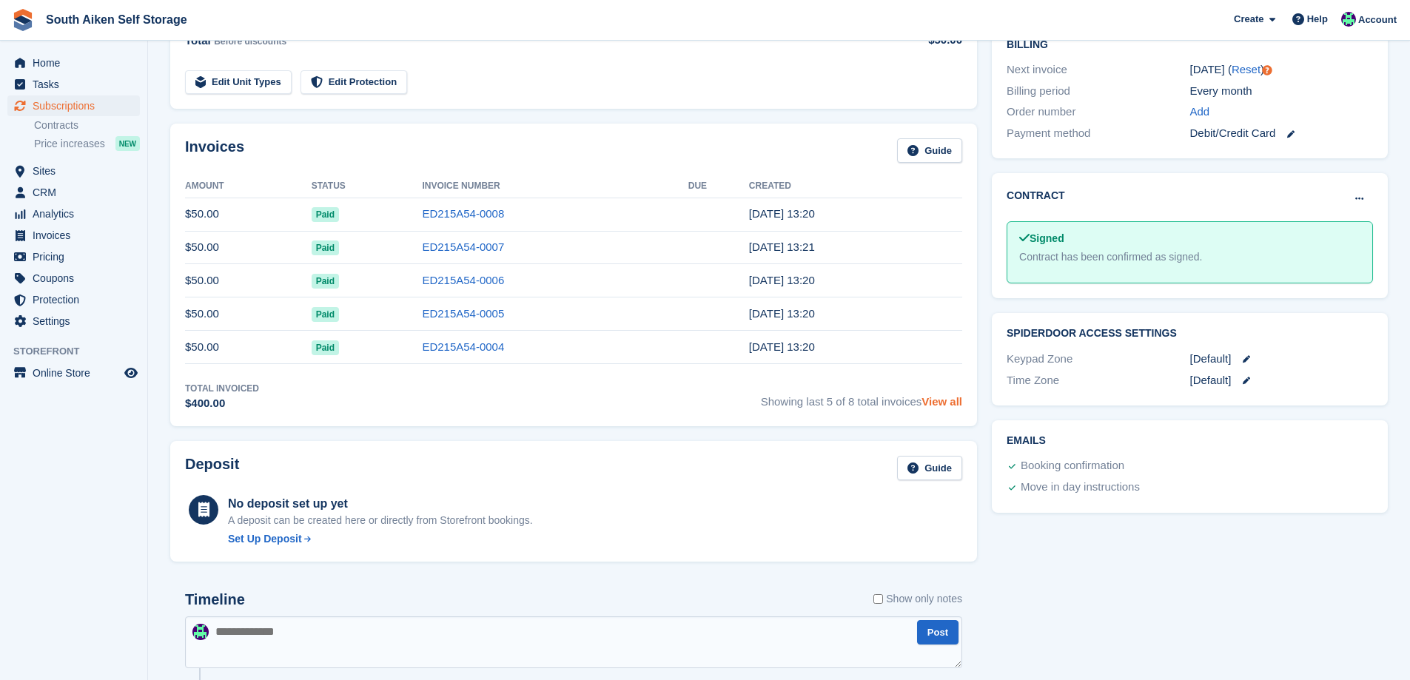
click at [949, 404] on link "View all" at bounding box center [941, 401] width 41 height 13
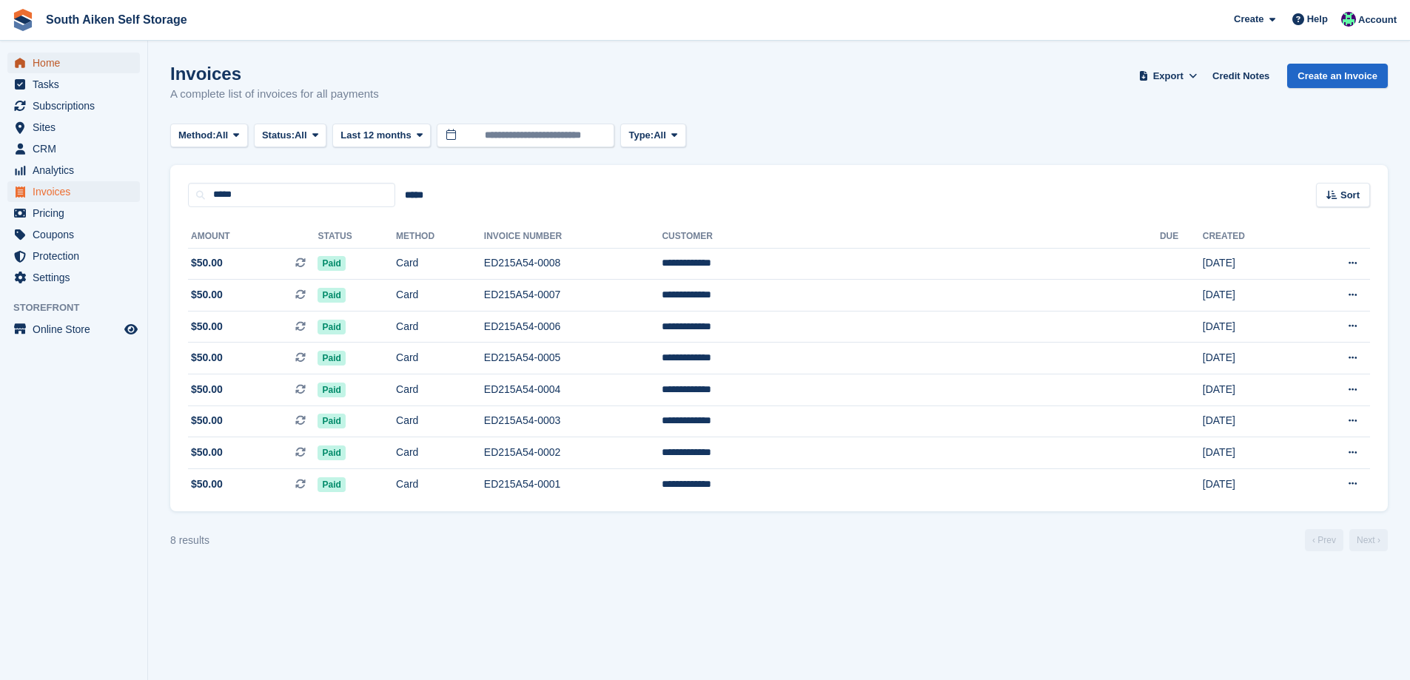
click at [49, 66] on span "Home" at bounding box center [77, 63] width 89 height 21
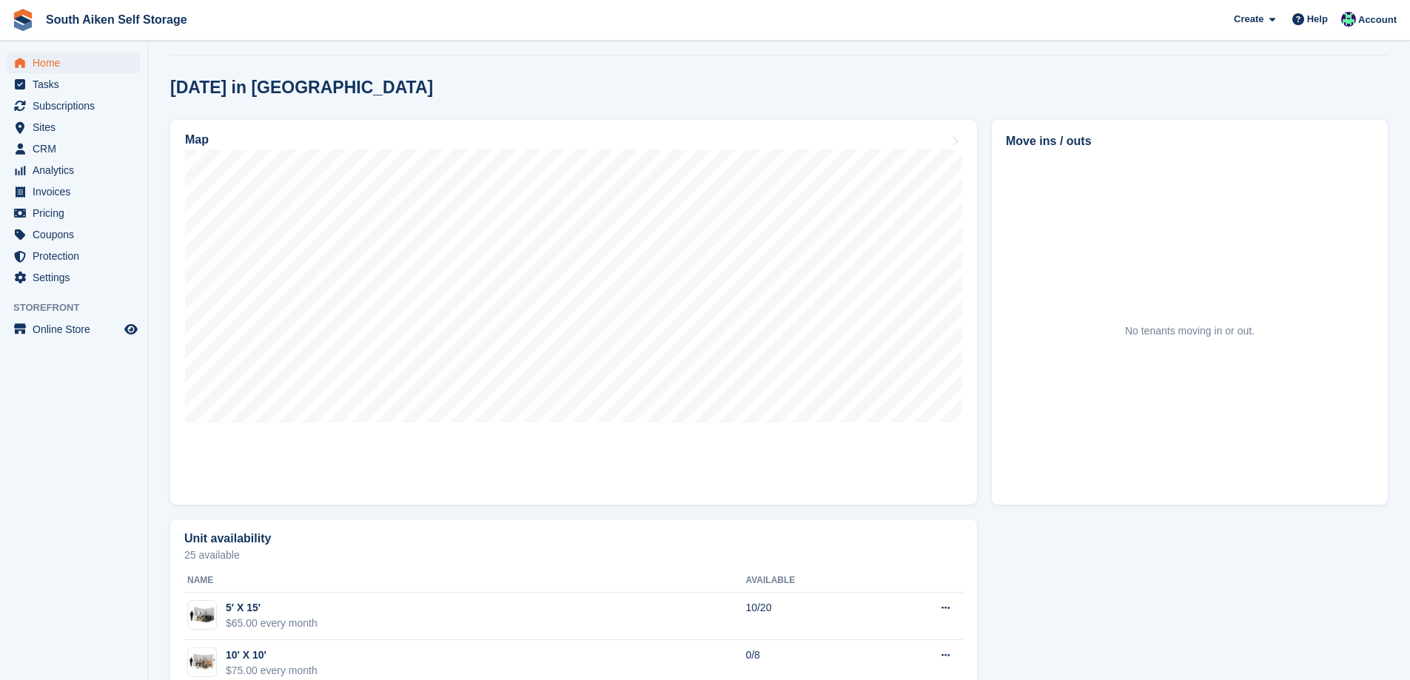
scroll to position [296, 0]
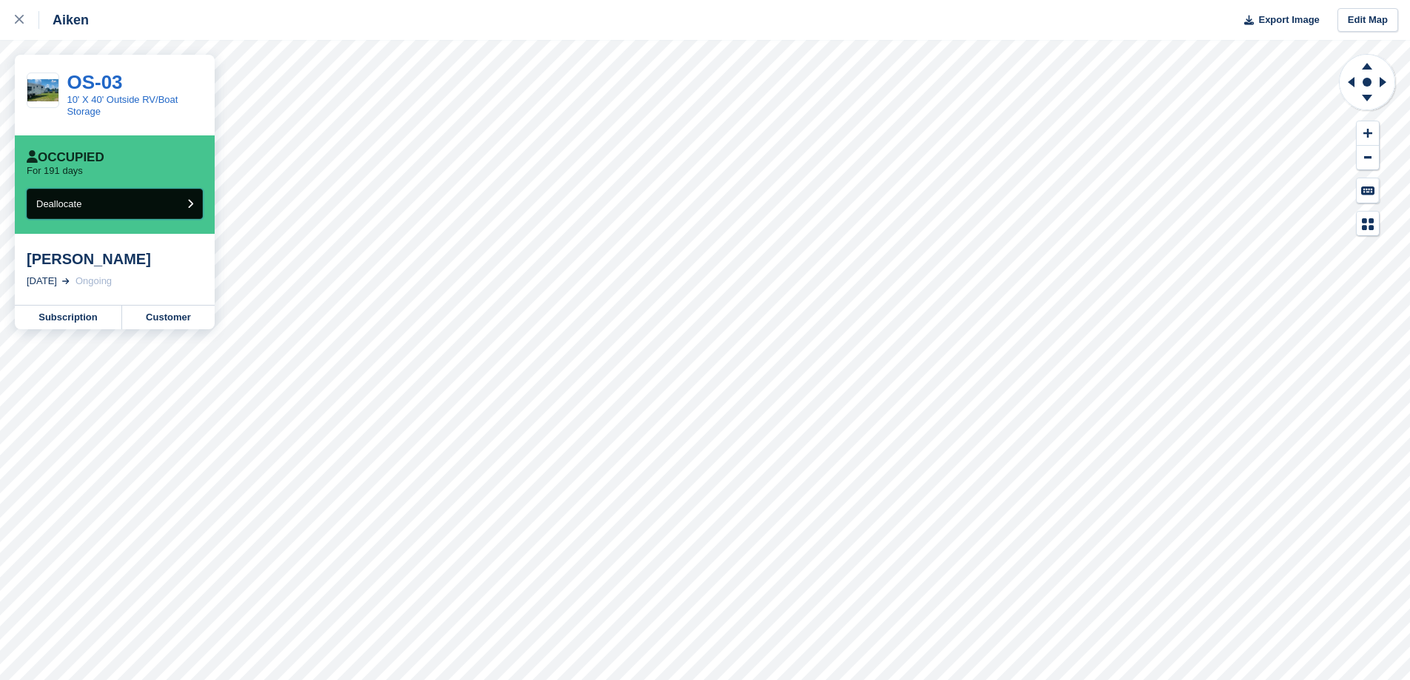
click at [161, 203] on button "Deallocate" at bounding box center [115, 204] width 176 height 30
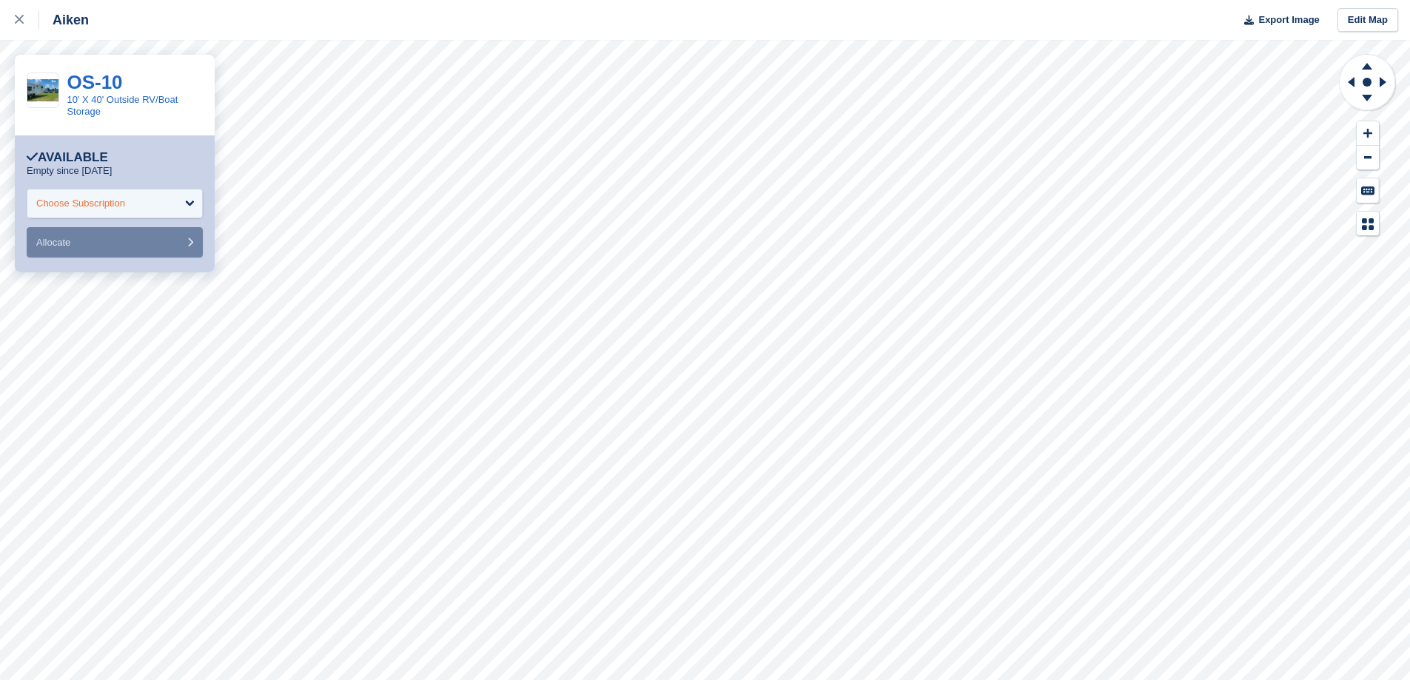
click at [193, 201] on div "Choose Subscription" at bounding box center [115, 204] width 176 height 30
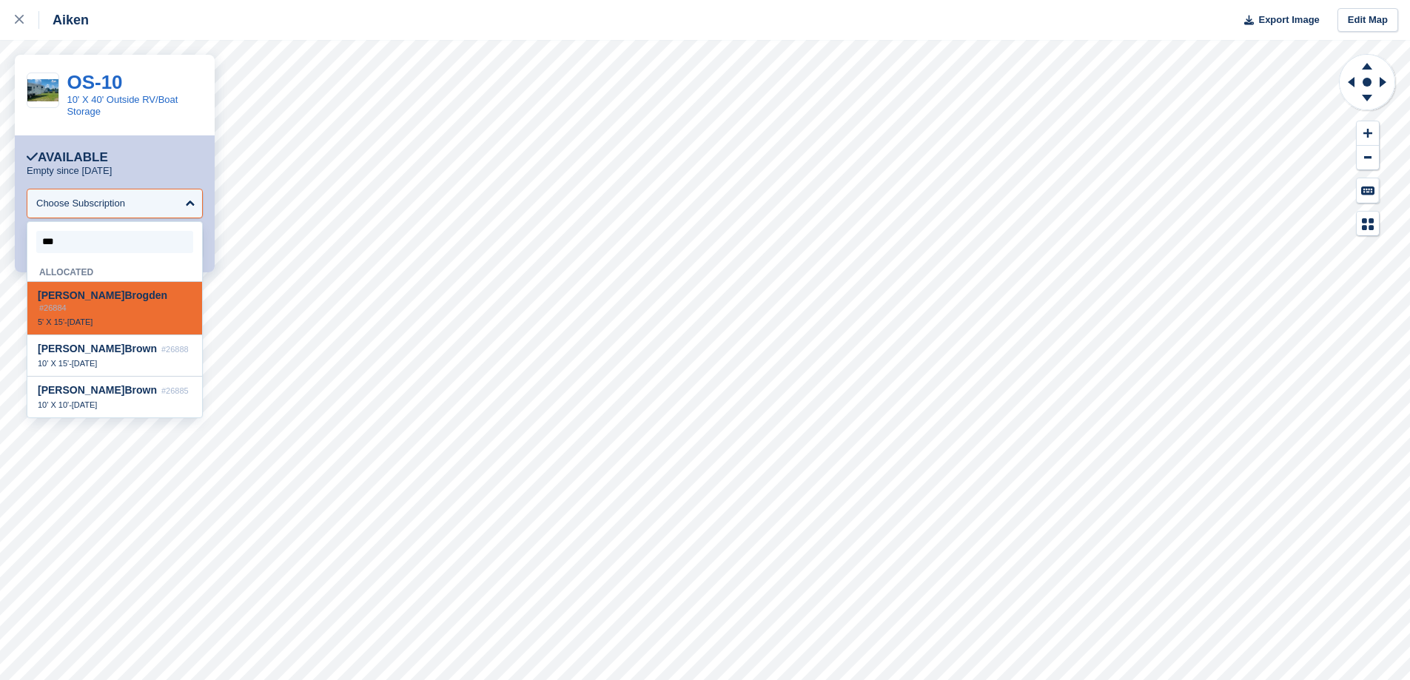
type input "****"
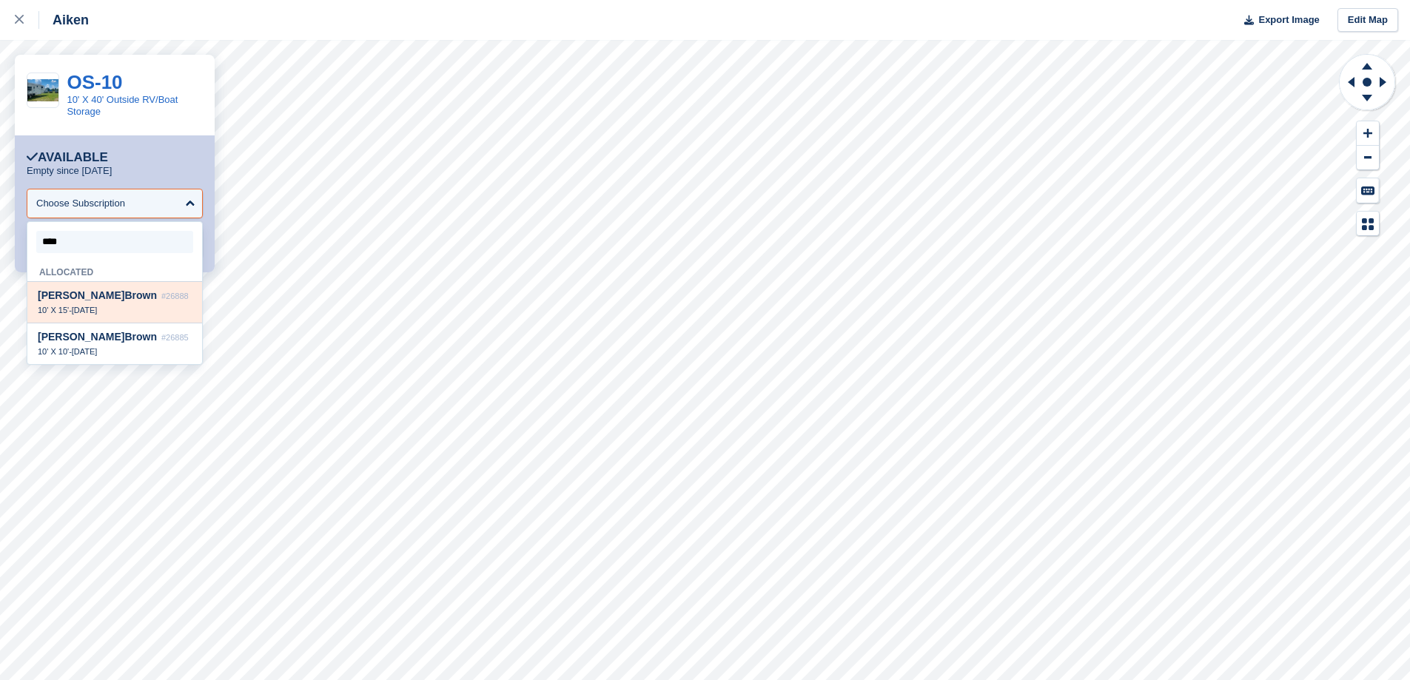
click at [161, 306] on div "[PERSON_NAME] n #26888 10' X 15' - [DATE]" at bounding box center [114, 302] width 175 height 41
select select "*****"
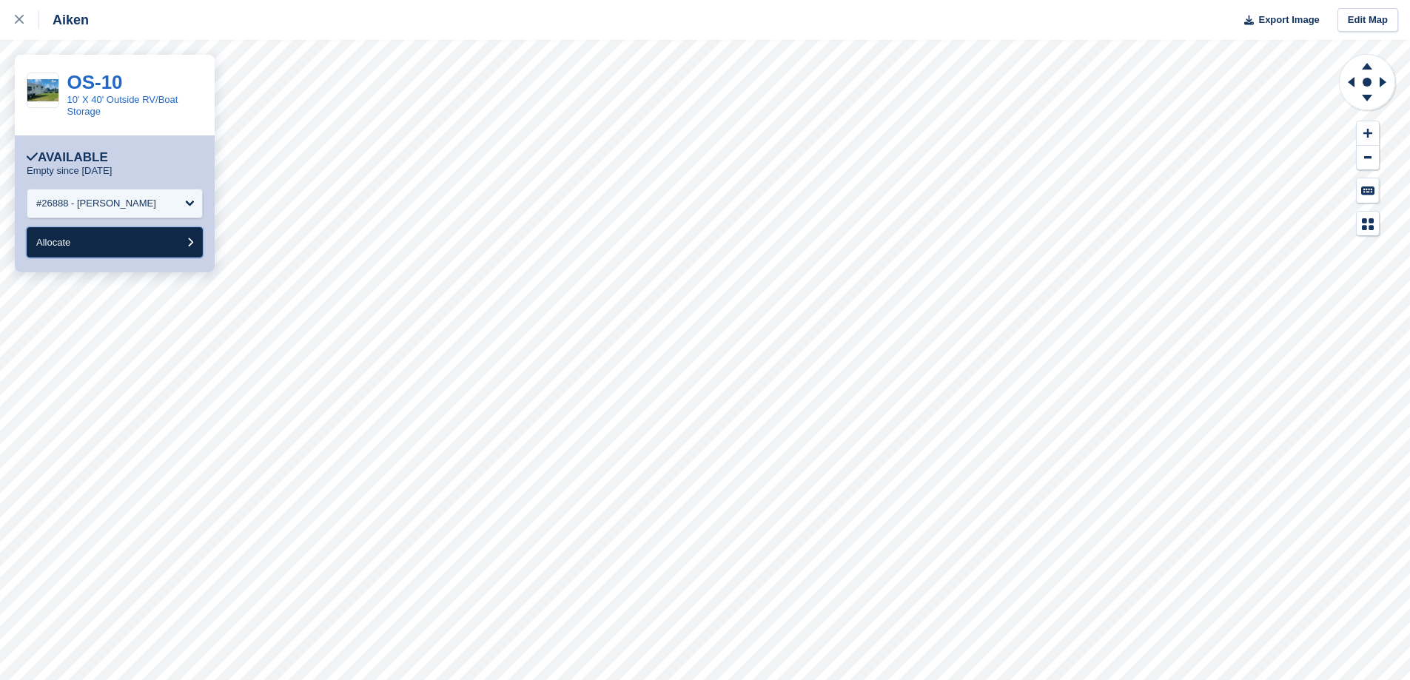
click at [184, 248] on button "Allocate" at bounding box center [115, 242] width 176 height 30
